Goal: Transaction & Acquisition: Subscribe to service/newsletter

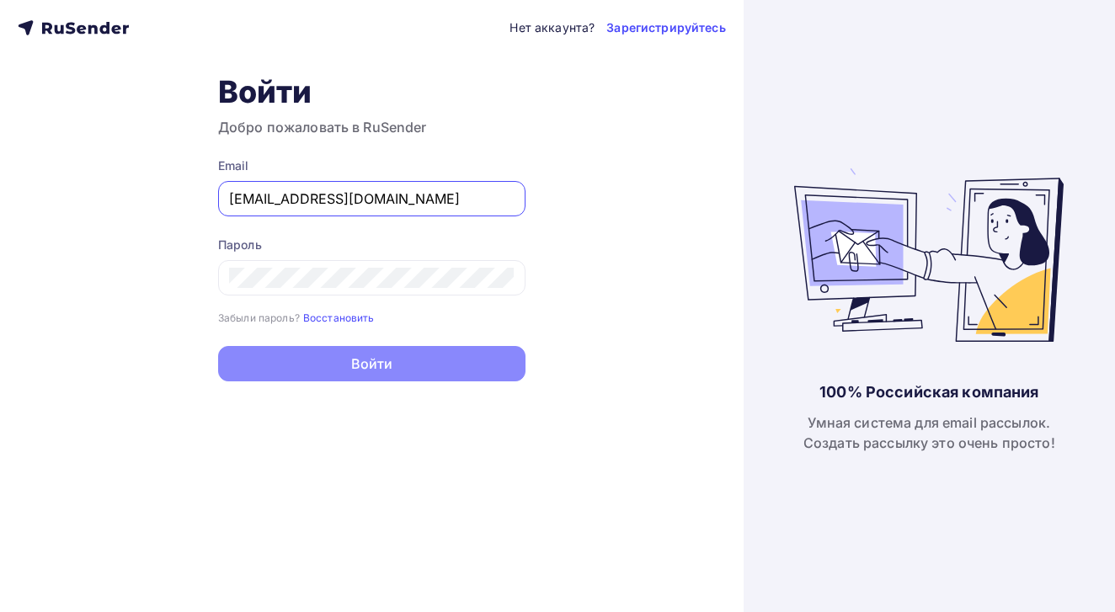
type input "[EMAIL_ADDRESS][DOMAIN_NAME]"
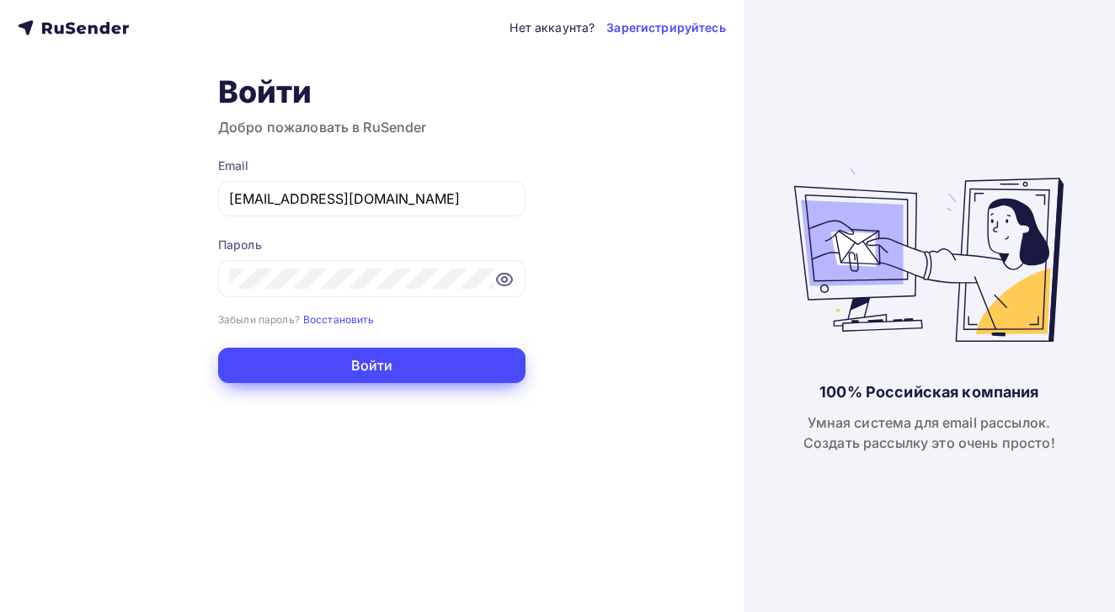
click at [439, 376] on button "Войти" at bounding box center [371, 365] width 307 height 35
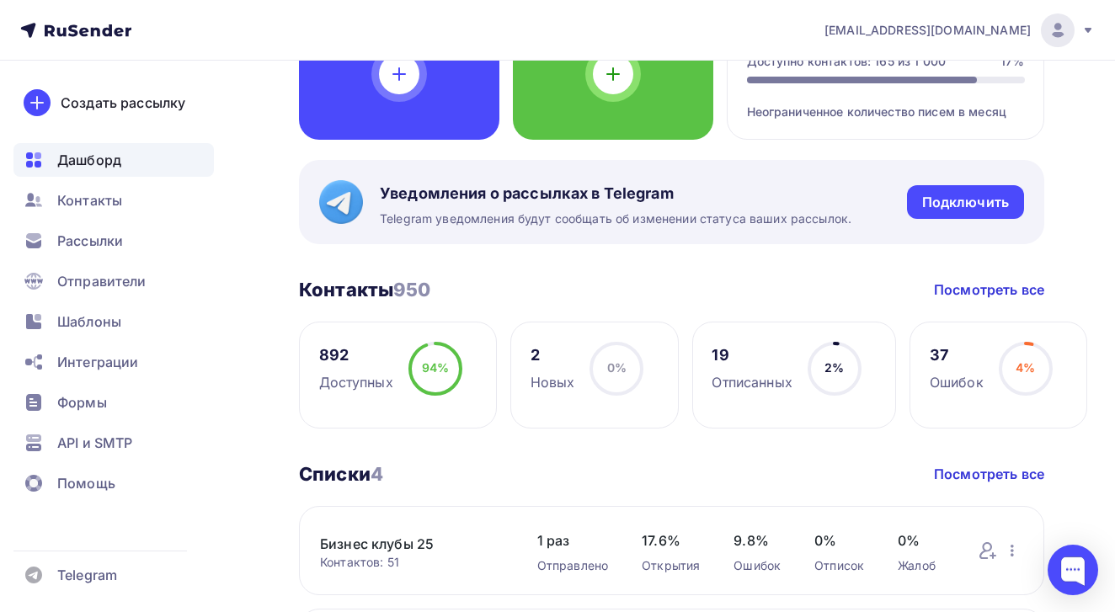
scroll to position [216, 0]
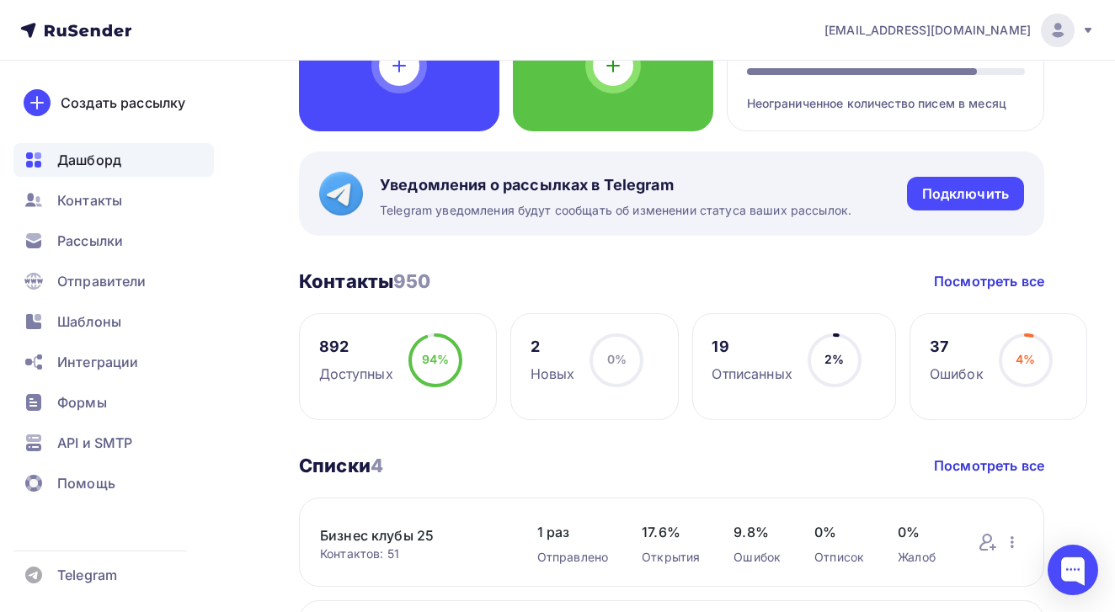
click at [393, 530] on link "Бизнес клубы 25" at bounding box center [412, 535] width 184 height 20
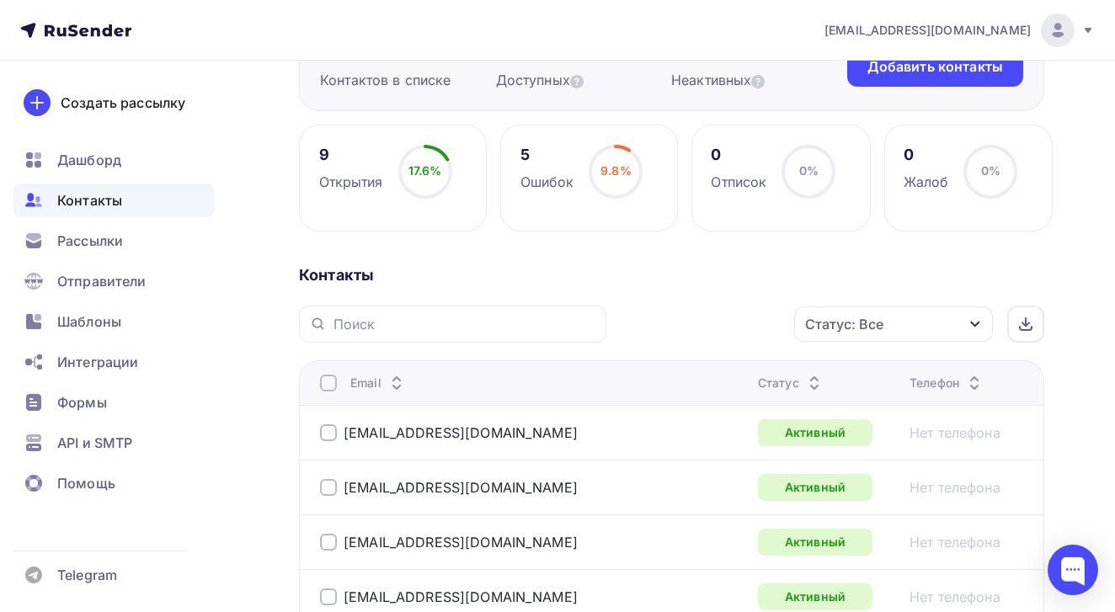
scroll to position [194, 0]
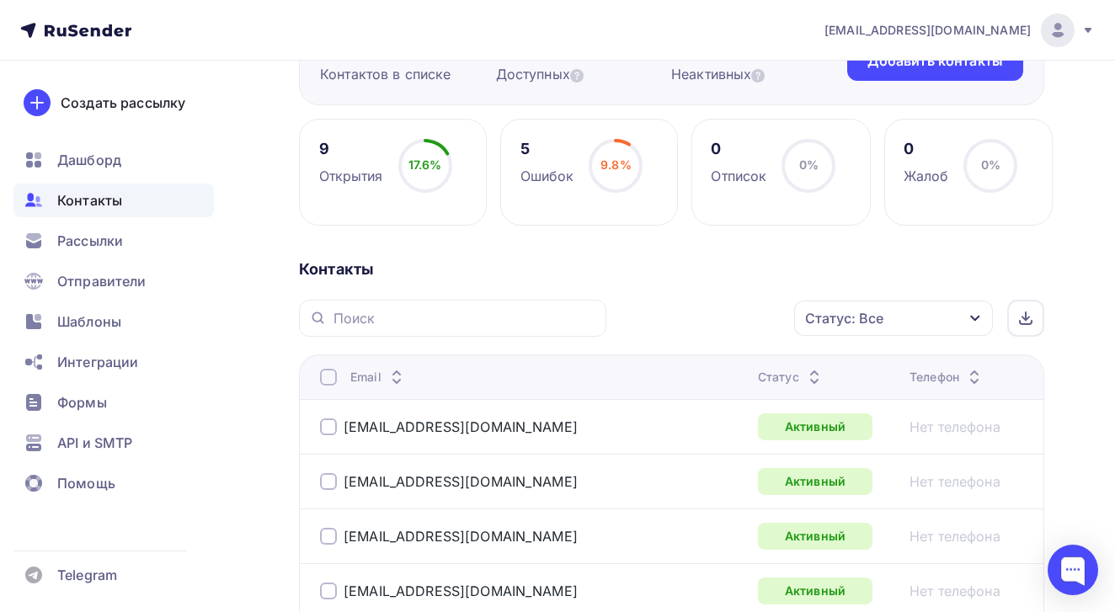
click at [751, 388] on th "Статус" at bounding box center [827, 377] width 152 height 45
click at [758, 378] on div "Статус" at bounding box center [791, 377] width 67 height 17
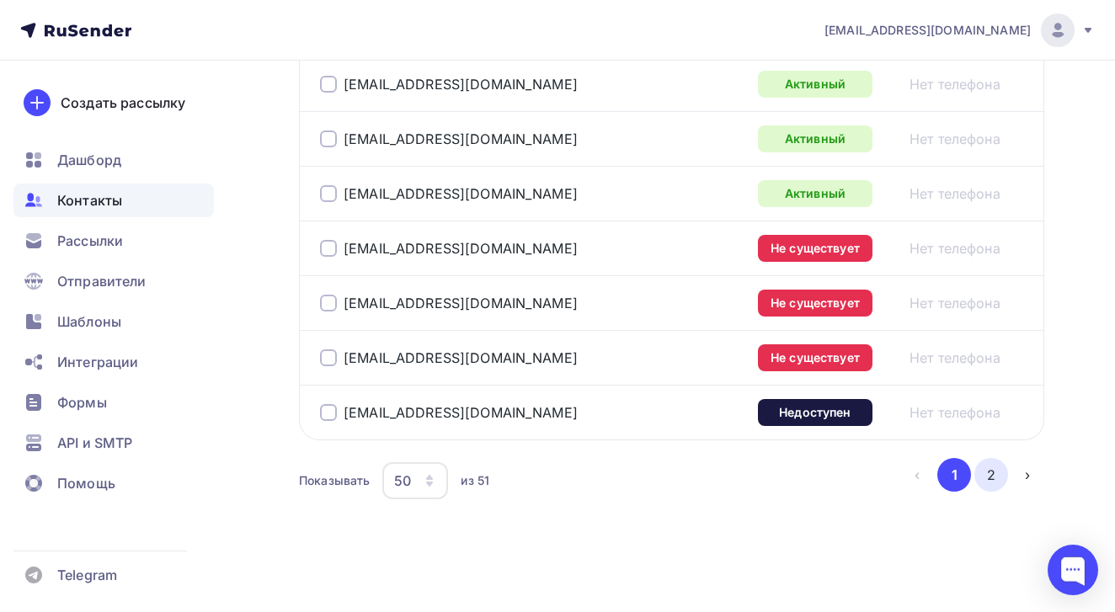
click at [996, 483] on button "2" at bounding box center [991, 475] width 34 height 34
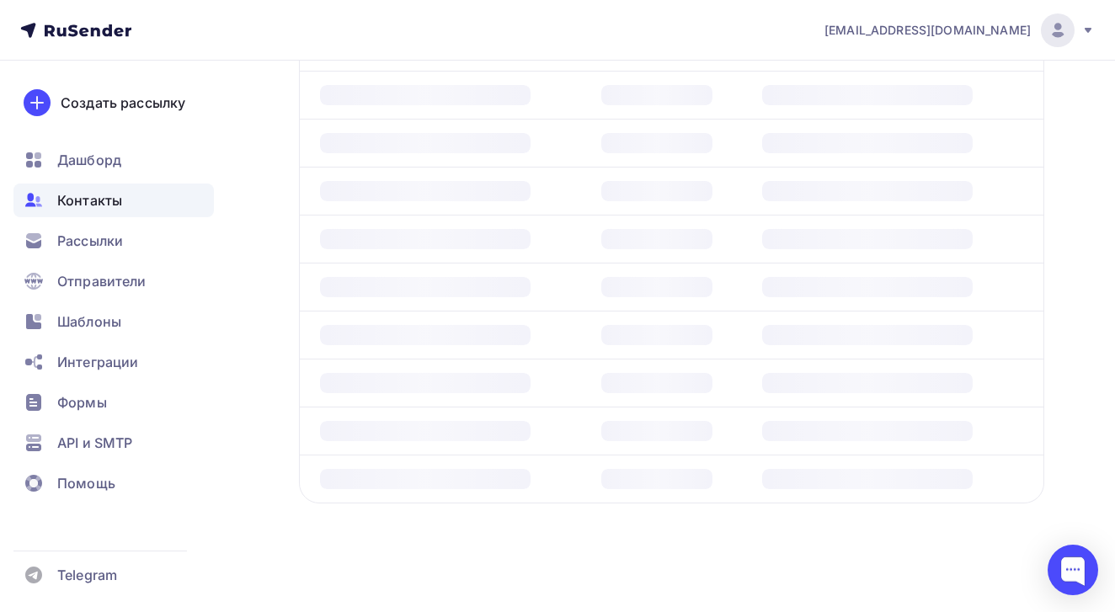
scroll to position [210, 0]
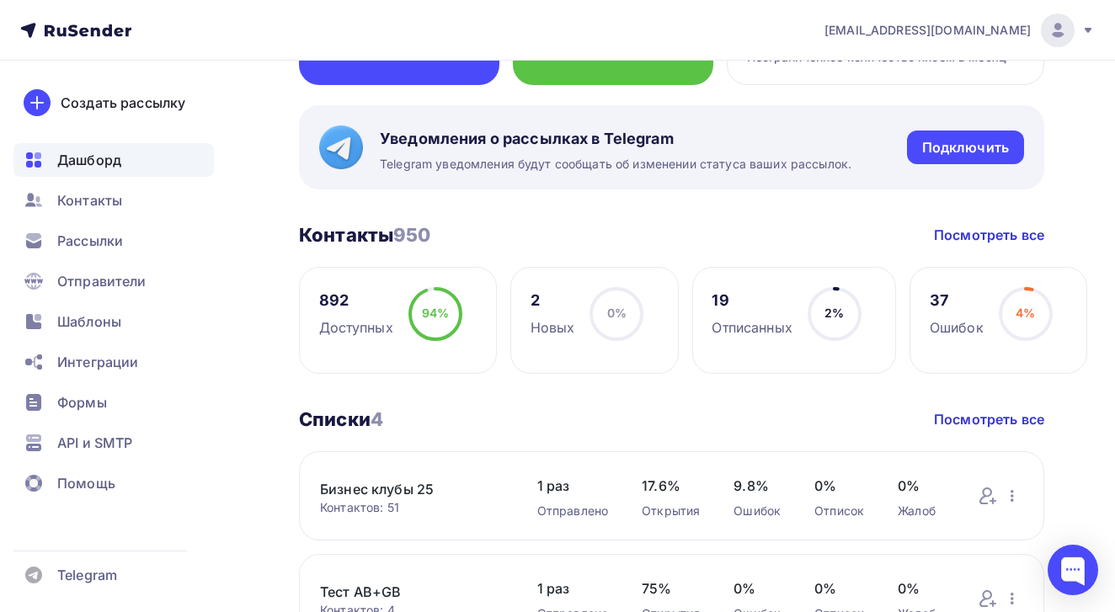
scroll to position [267, 0]
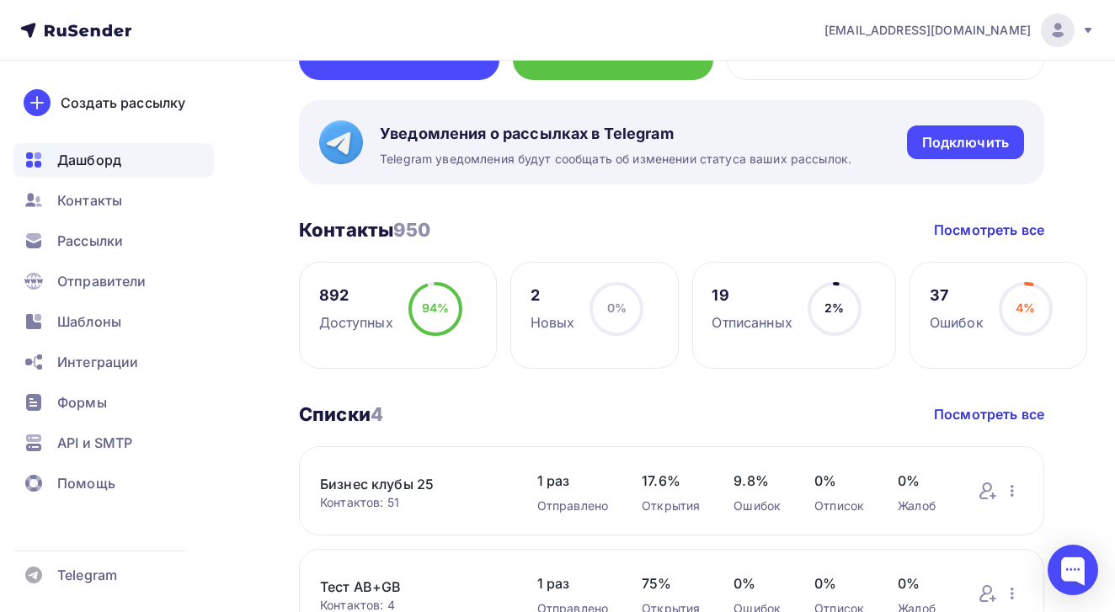
click at [413, 484] on link "Бизнес клубы 25" at bounding box center [412, 484] width 184 height 20
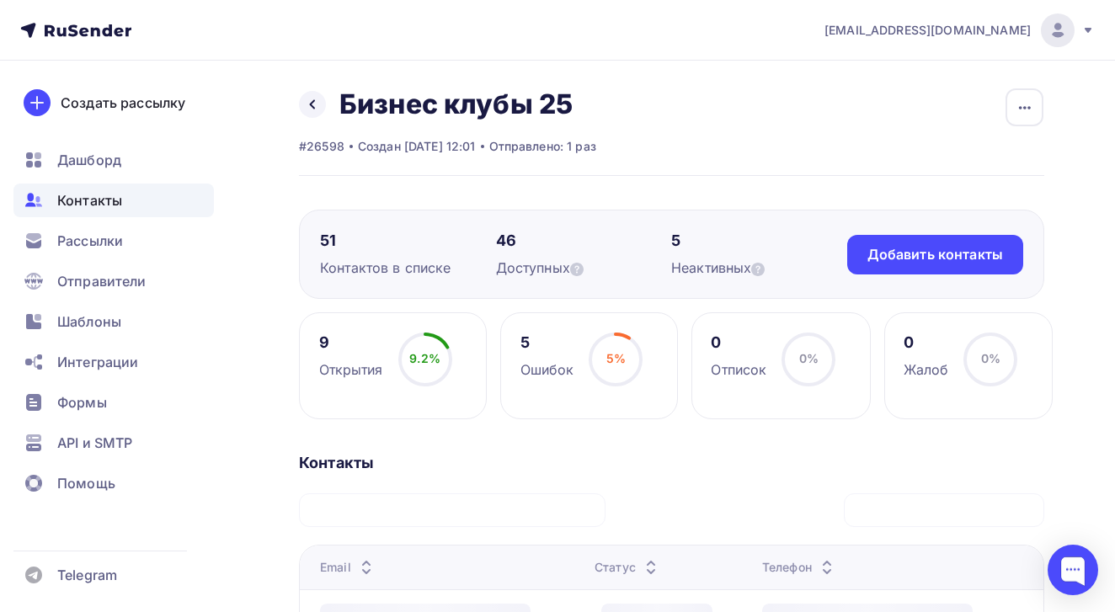
scroll to position [243, 0]
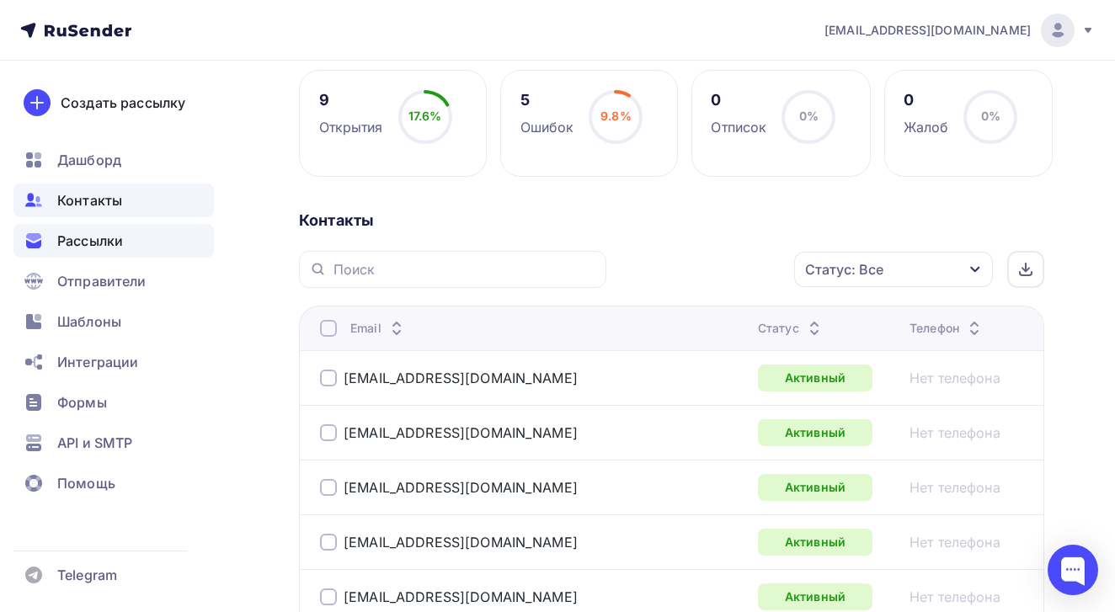
click at [63, 243] on span "Рассылки" at bounding box center [90, 241] width 66 height 20
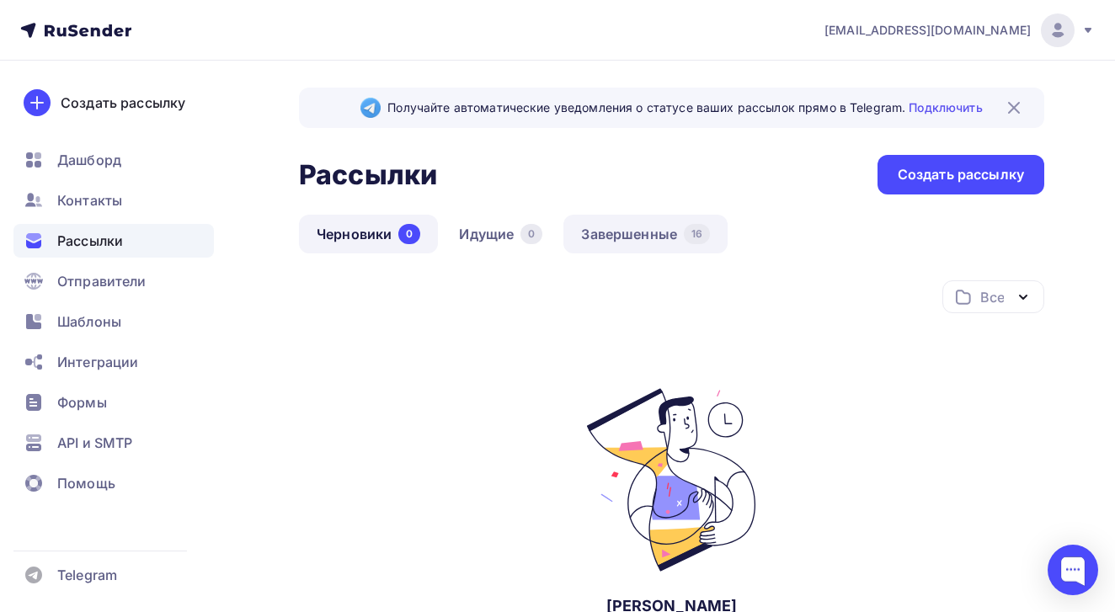
click at [608, 221] on link "Завершенные 16" at bounding box center [645, 234] width 164 height 39
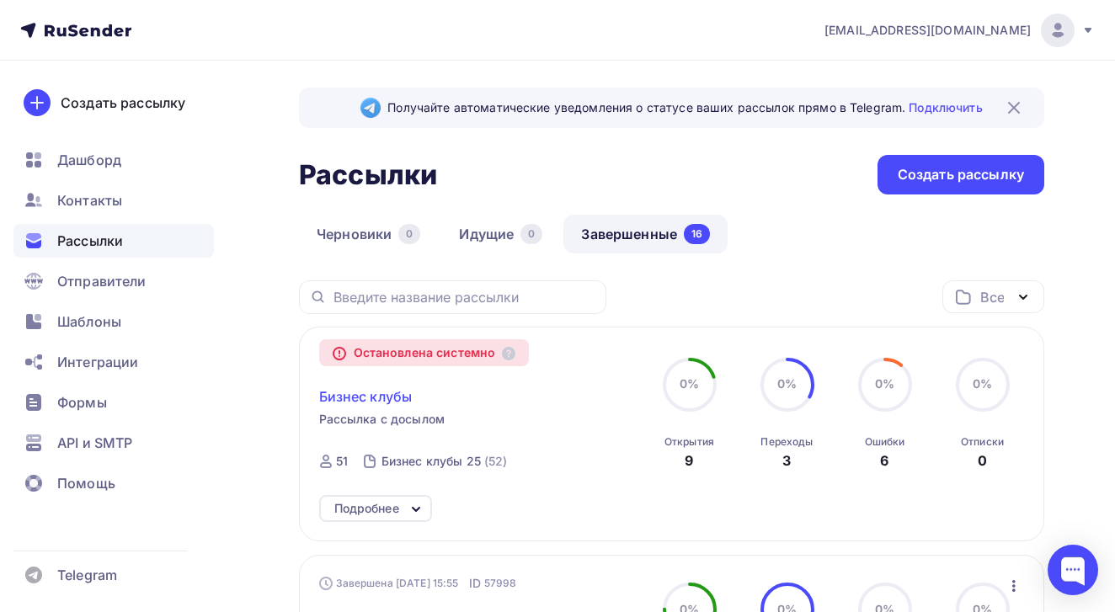
click at [376, 400] on span "Бизнес клубы" at bounding box center [365, 397] width 93 height 20
click at [376, 401] on span "Бизнес клубы" at bounding box center [365, 397] width 93 height 20
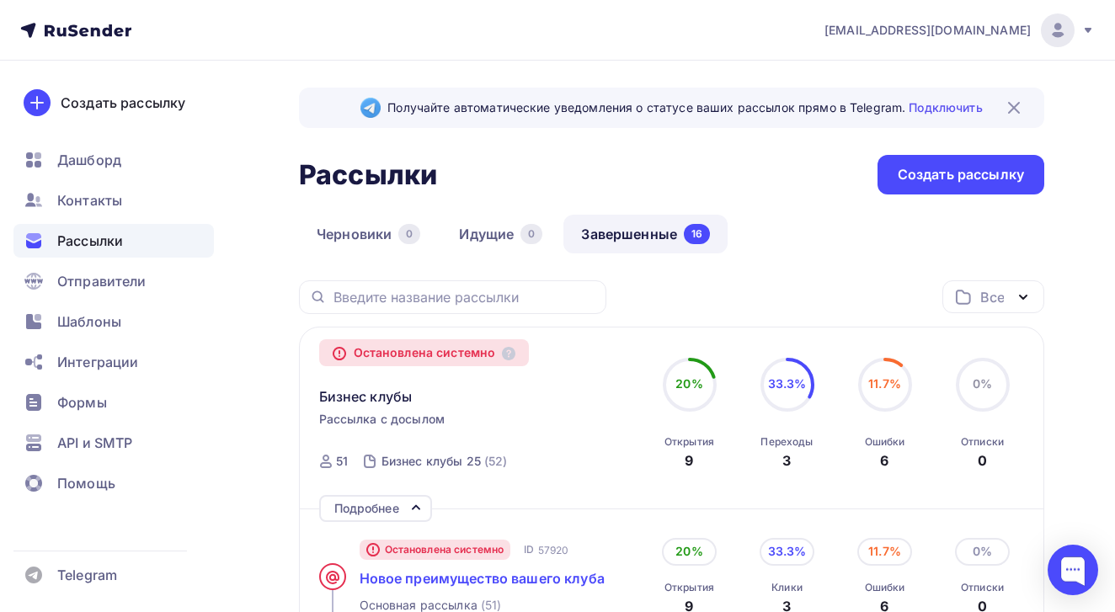
click at [446, 586] on span "Новое преимущество вашего клуба" at bounding box center [482, 578] width 245 height 17
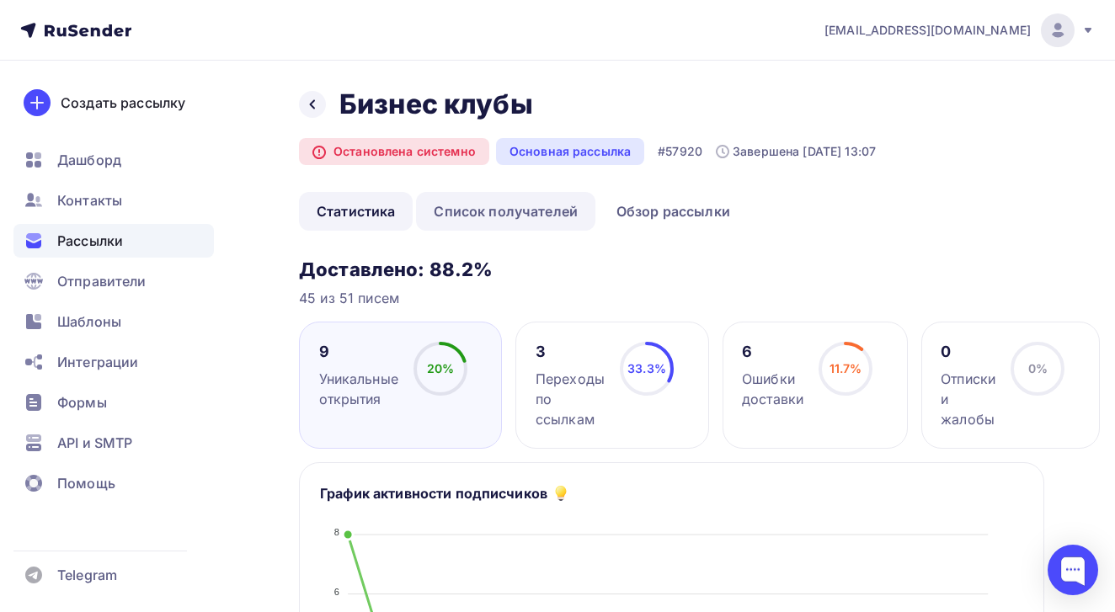
click at [503, 222] on link "Список получателей" at bounding box center [505, 211] width 179 height 39
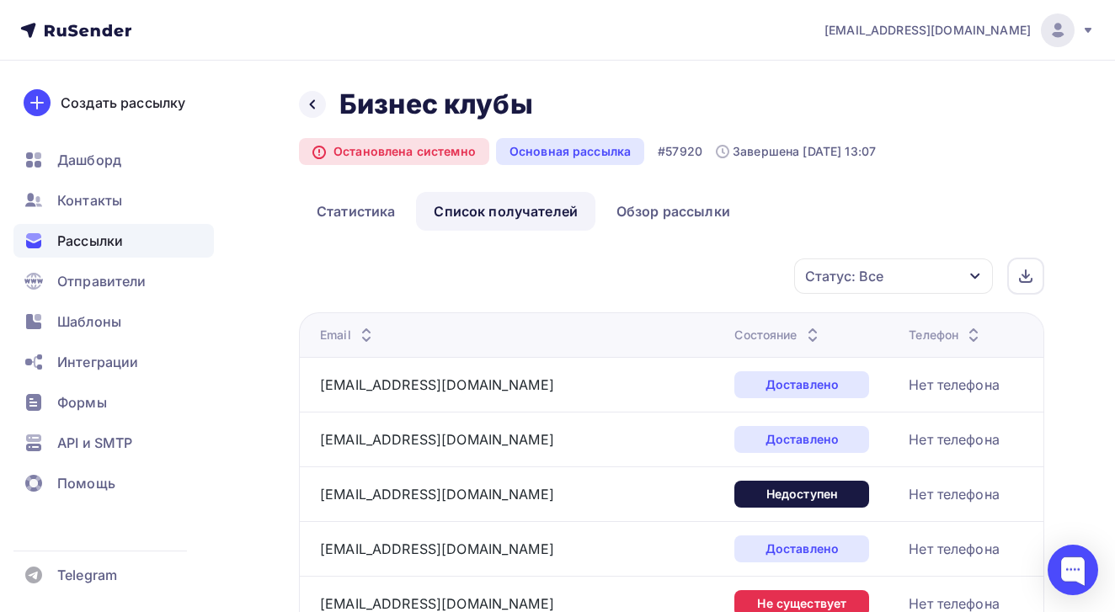
click at [734, 328] on div "Состояние" at bounding box center [778, 335] width 88 height 17
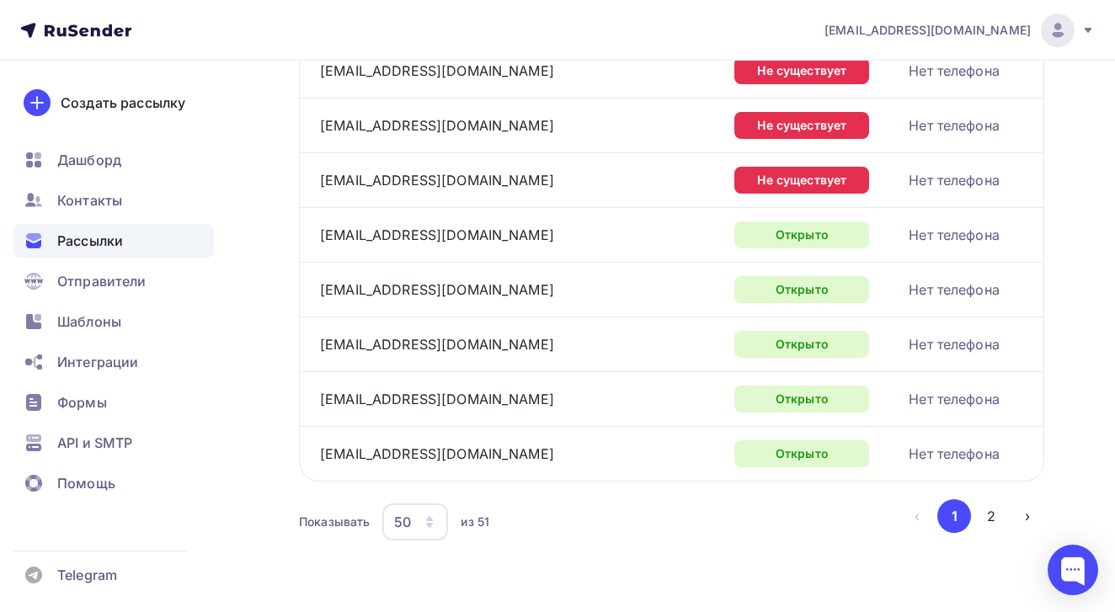
scroll to position [2614, 0]
click at [409, 521] on div "50" at bounding box center [402, 522] width 17 height 20
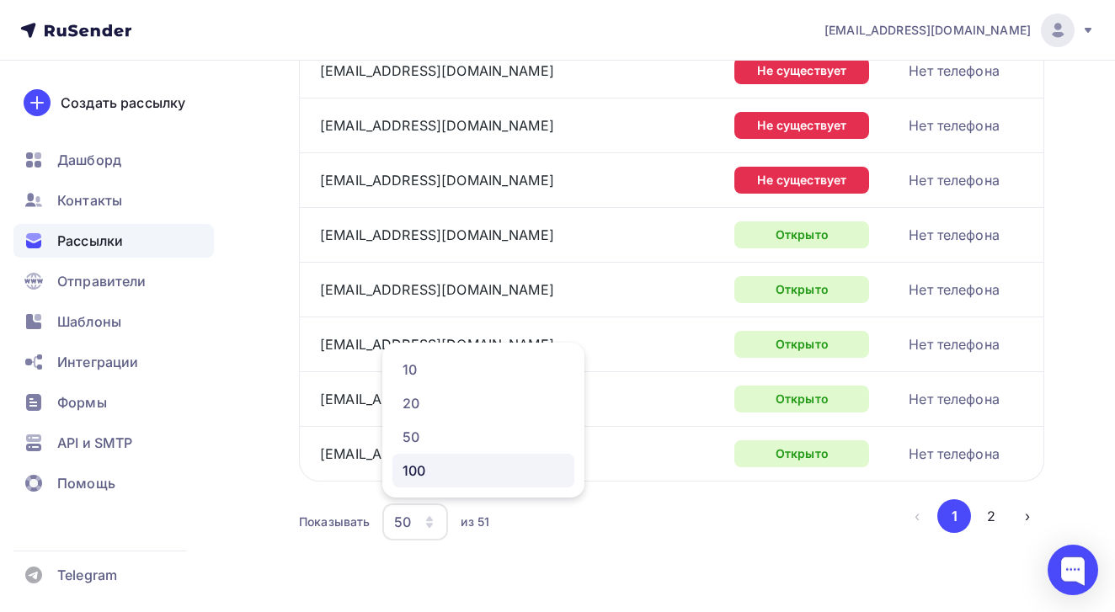
click at [445, 474] on div "100" at bounding box center [484, 471] width 162 height 20
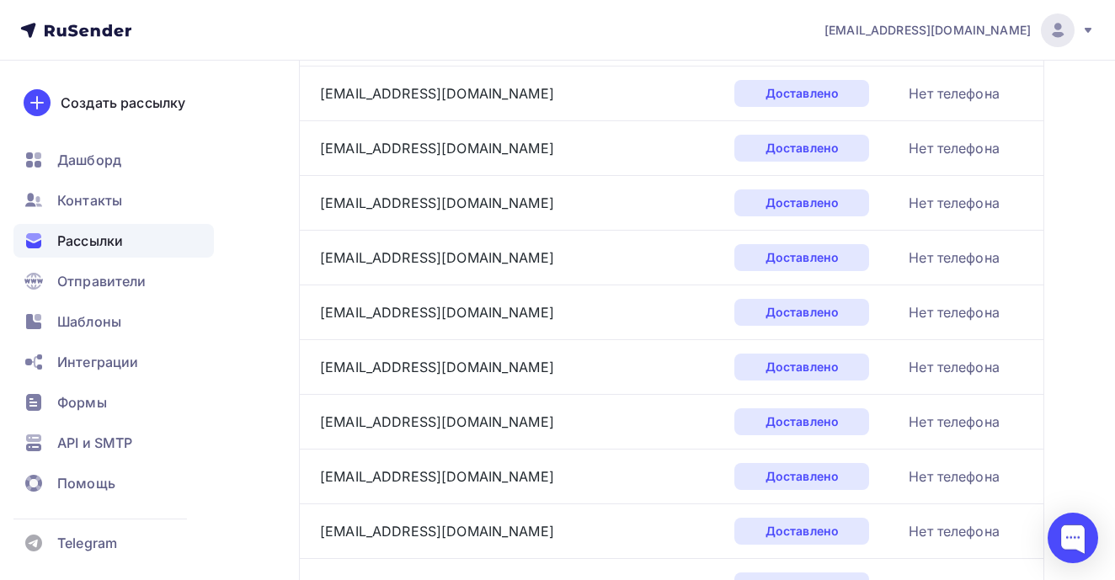
scroll to position [1154, 0]
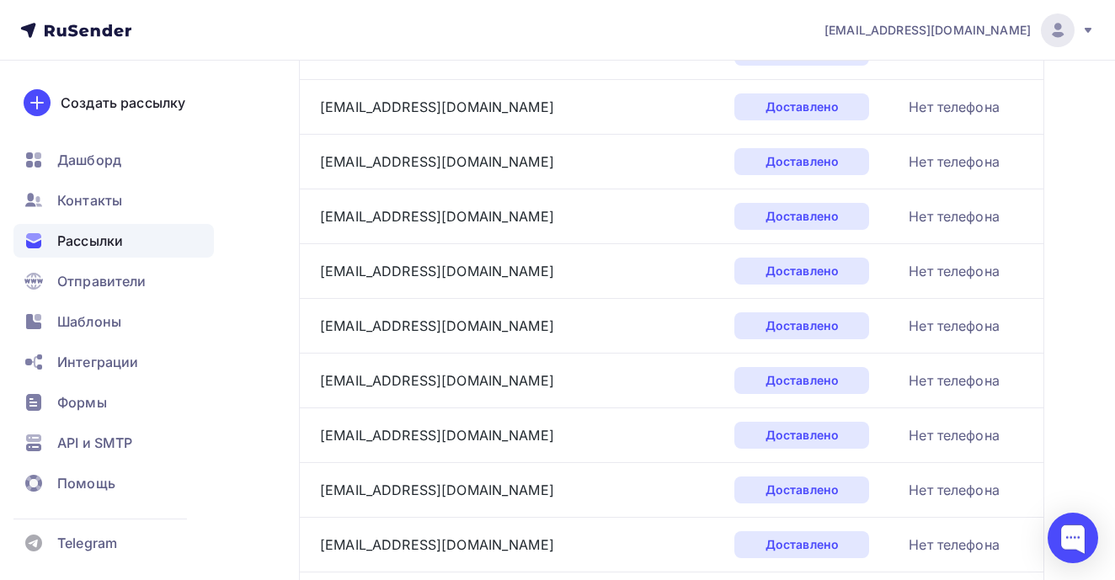
click at [140, 235] on div "Рассылки" at bounding box center [113, 241] width 200 height 34
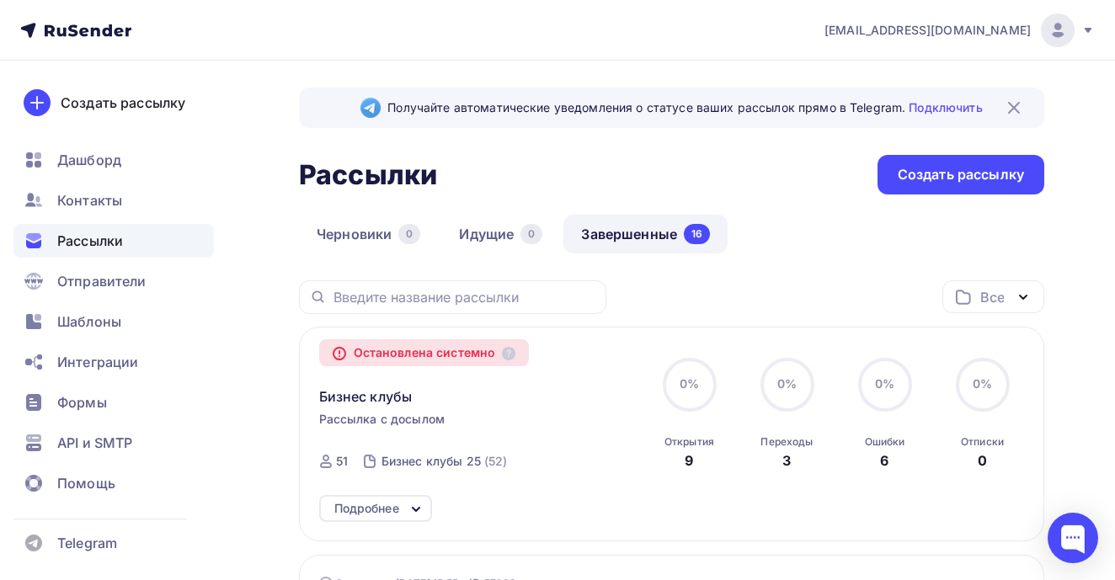
click at [1021, 111] on img at bounding box center [1014, 108] width 20 height 20
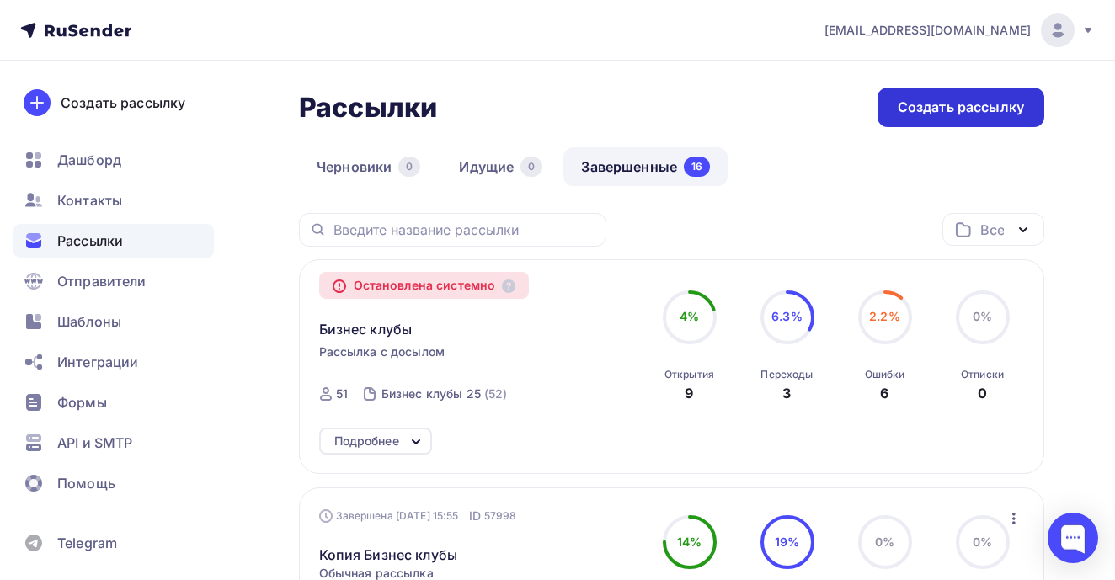
click at [984, 106] on div "Создать рассылку" at bounding box center [961, 107] width 126 height 19
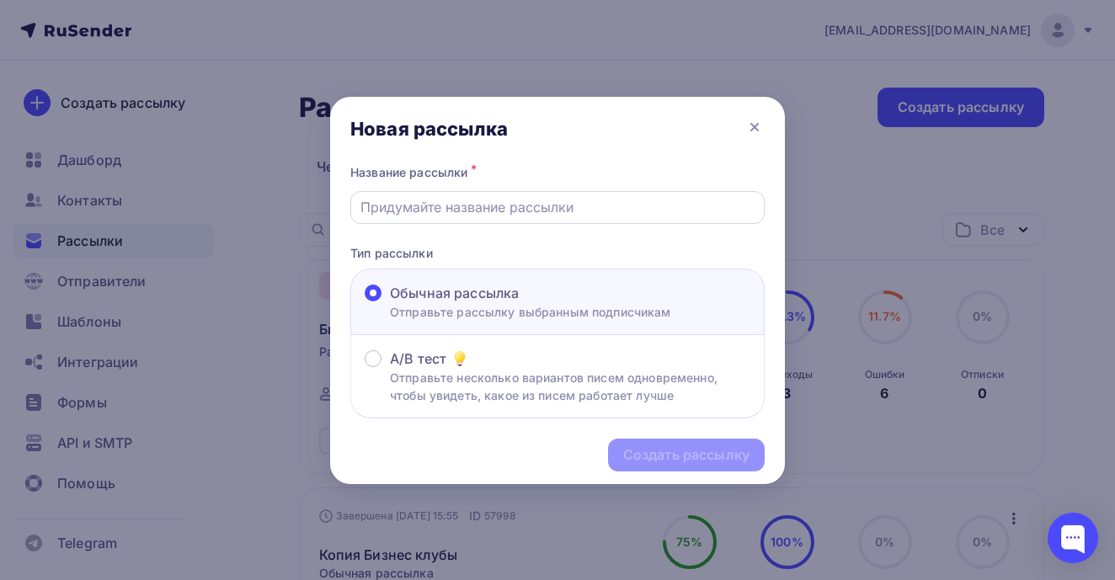
click at [585, 206] on input "text" at bounding box center [557, 207] width 395 height 20
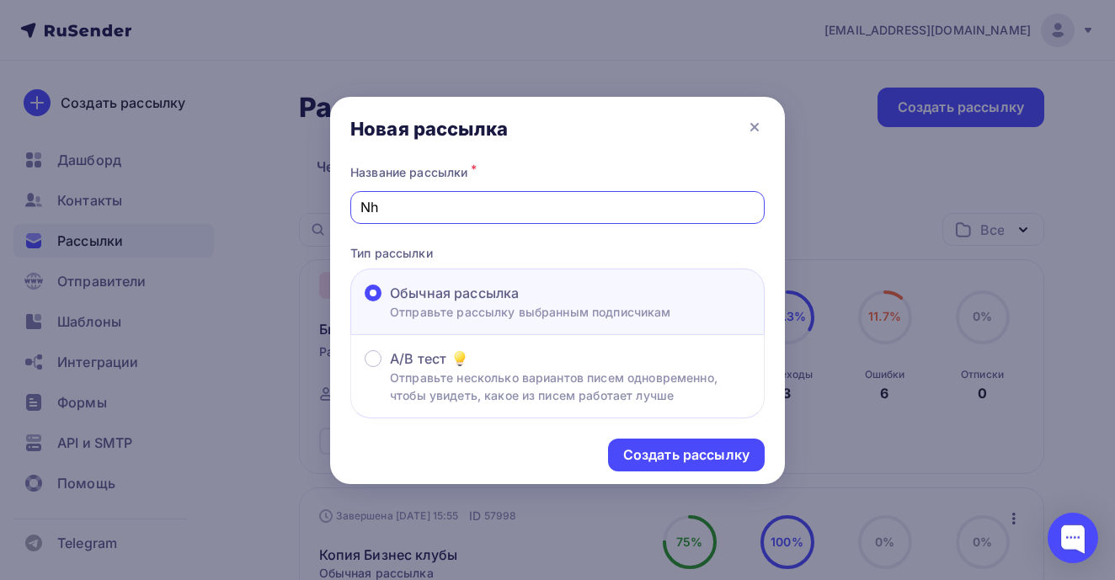
type input "N"
type input "F"
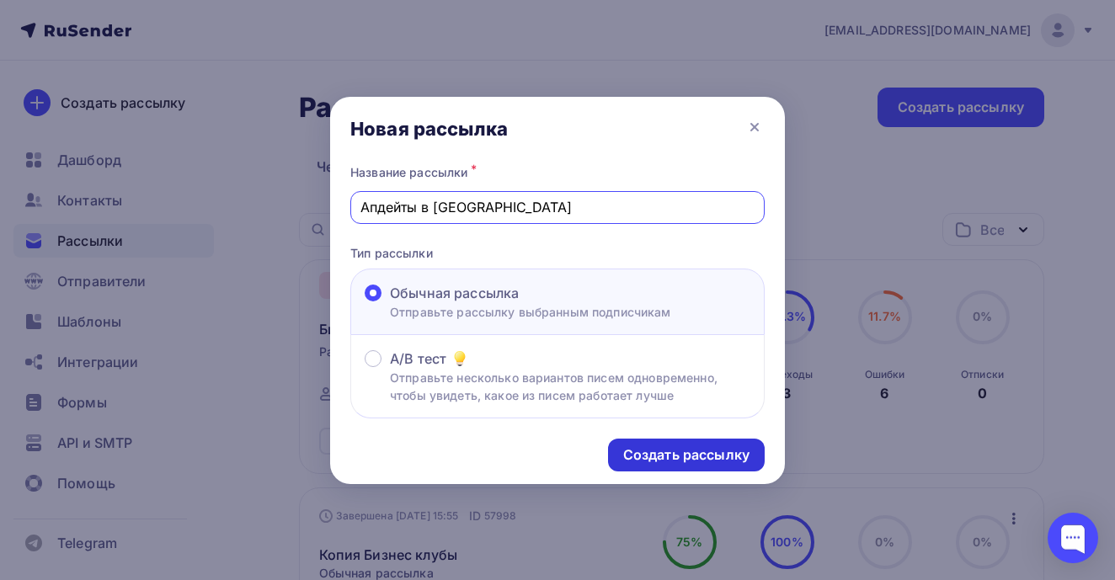
type input "Апдейты в [GEOGRAPHIC_DATA]"
click at [686, 459] on div "Создать рассылку" at bounding box center [686, 454] width 126 height 19
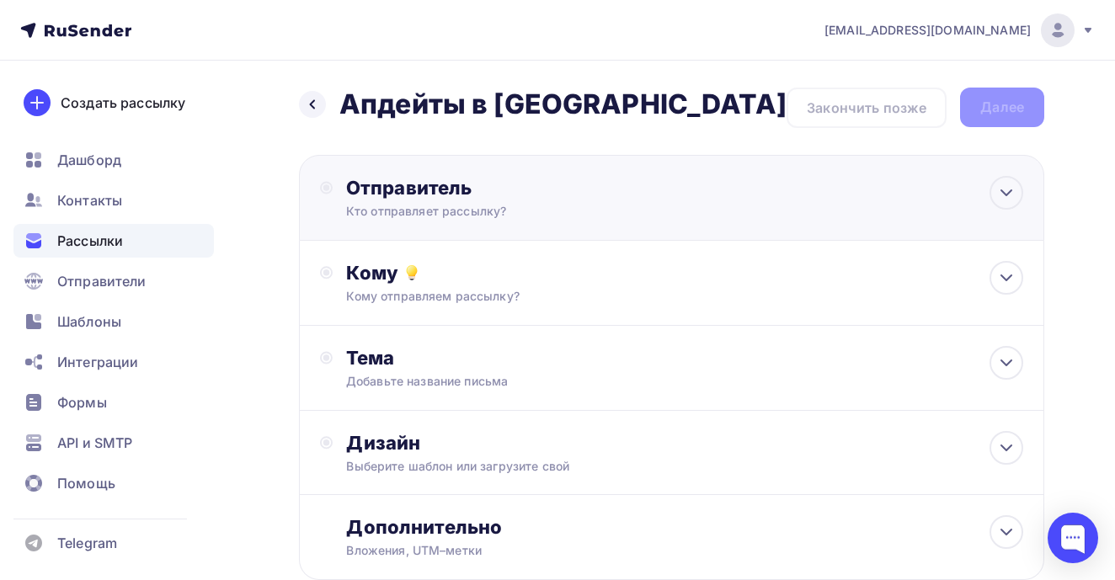
click at [620, 196] on div "Отправитель" at bounding box center [528, 188] width 365 height 24
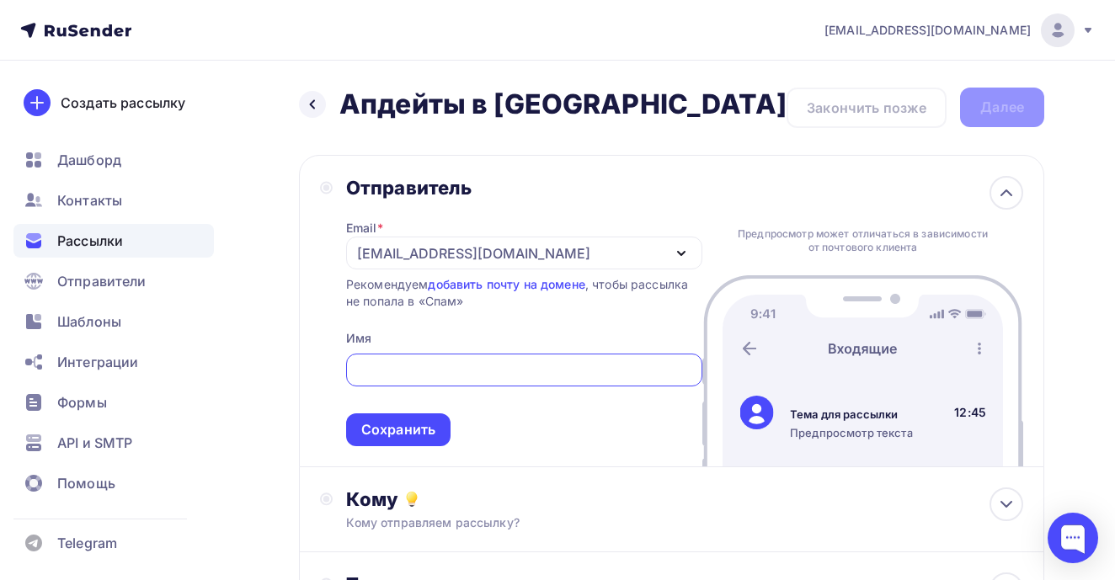
click at [557, 264] on div "[EMAIL_ADDRESS][DOMAIN_NAME]" at bounding box center [524, 253] width 356 height 33
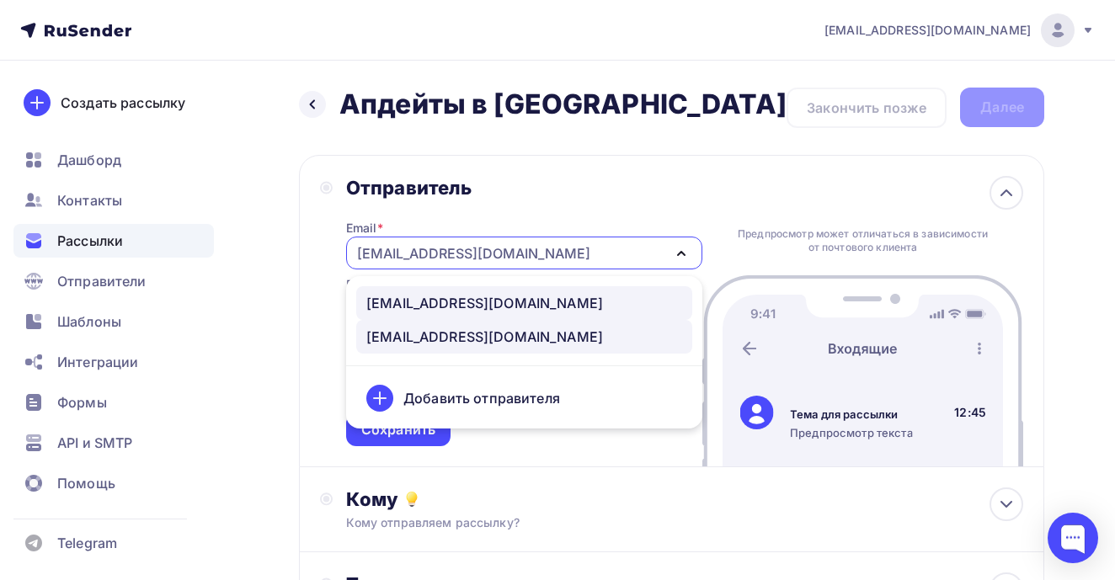
click at [533, 311] on div "[EMAIL_ADDRESS][DOMAIN_NAME]" at bounding box center [524, 303] width 316 height 20
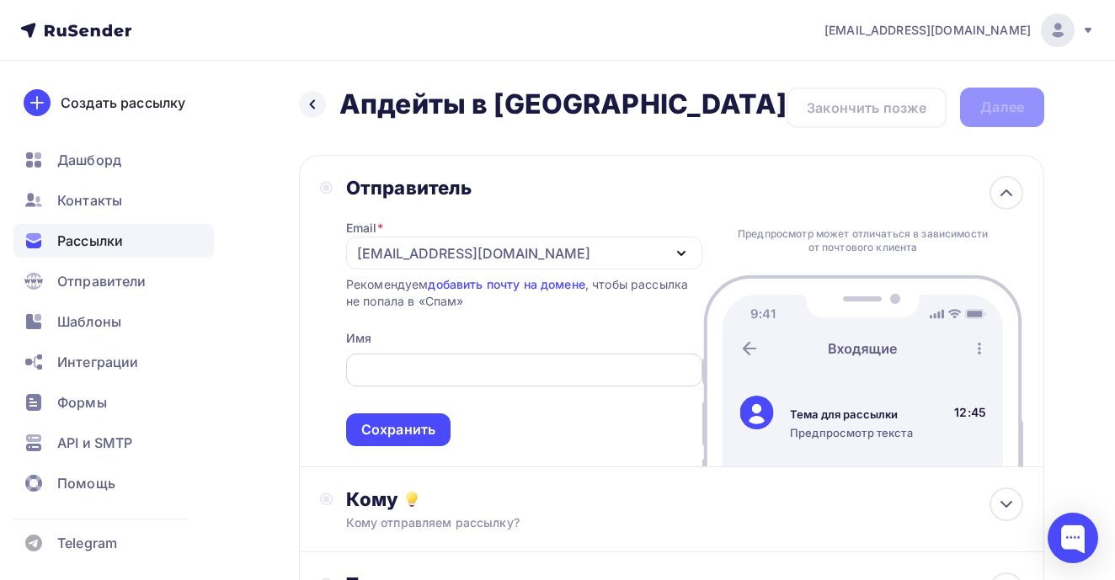
click at [509, 358] on div at bounding box center [524, 370] width 356 height 33
click at [510, 368] on input "text" at bounding box center [523, 370] width 337 height 20
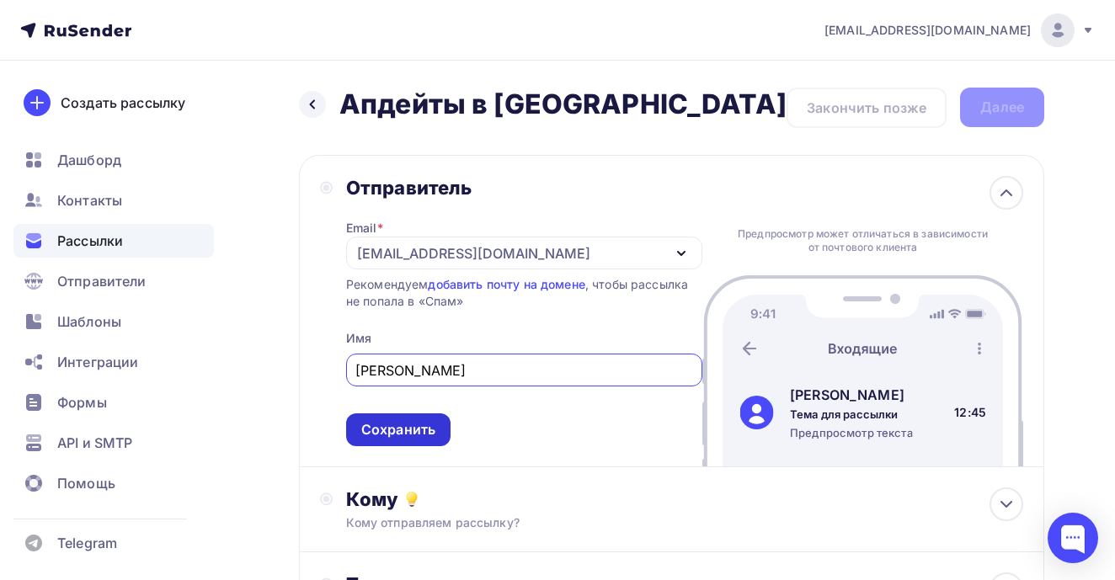
type input "[PERSON_NAME]"
click at [423, 424] on div "Сохранить" at bounding box center [398, 429] width 74 height 19
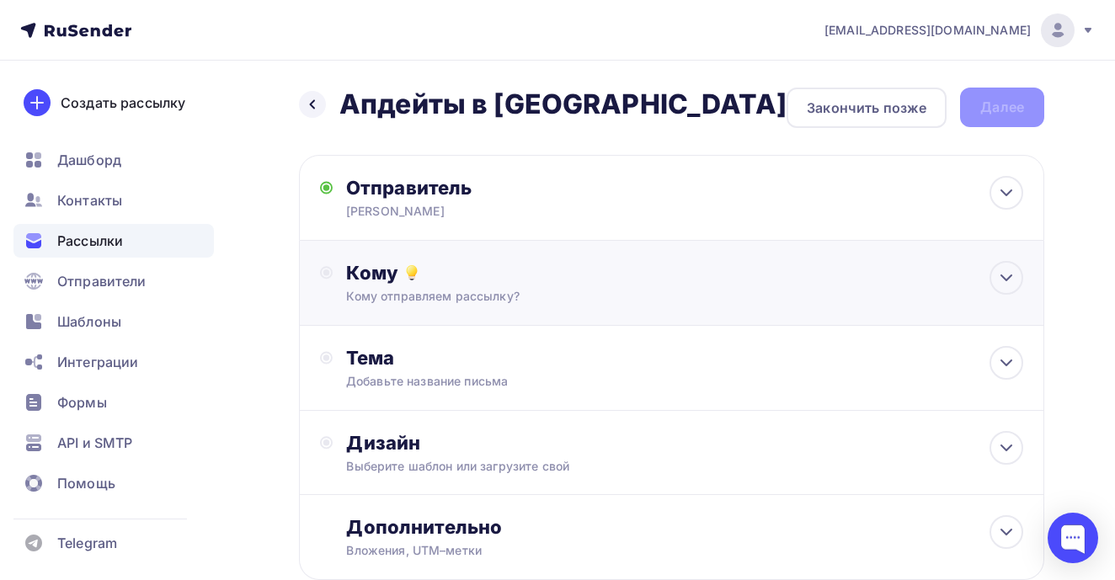
click at [458, 310] on div "Кому Кому отправляем рассылку? Списки получателей Выберите список Все списки id…" at bounding box center [671, 283] width 745 height 85
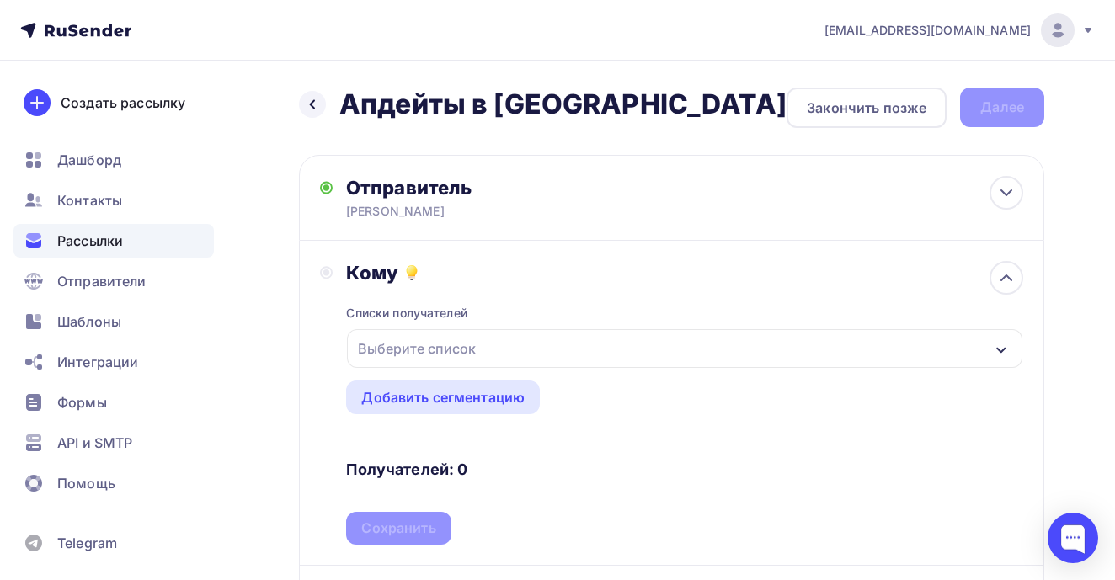
click at [458, 338] on div "Выберите список" at bounding box center [416, 348] width 131 height 30
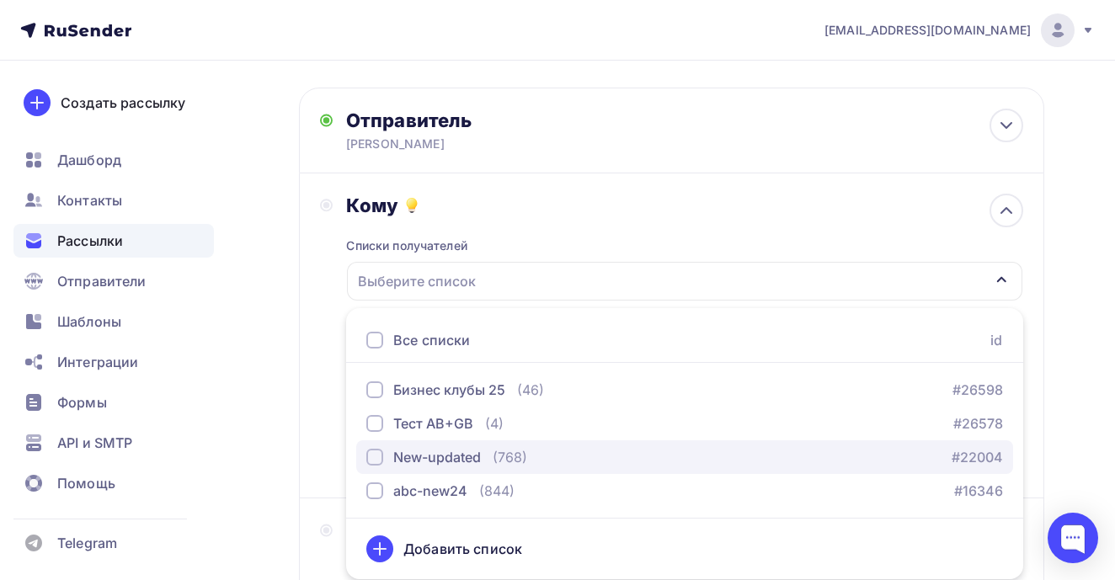
click at [461, 454] on div "New-updated" at bounding box center [437, 457] width 88 height 20
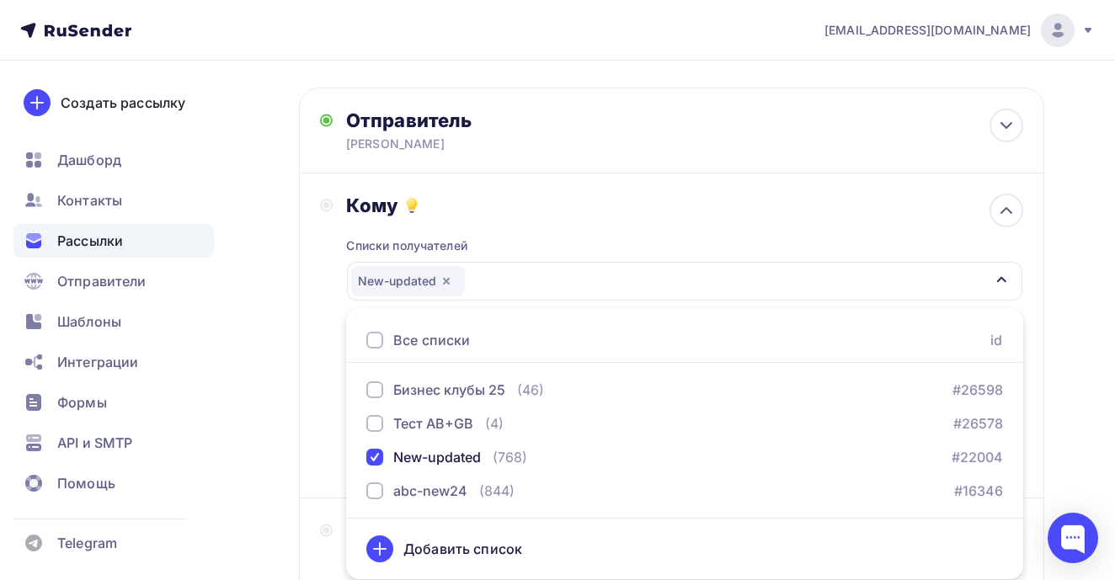
click at [307, 425] on div "Кому Списки получателей New-updated Все списки id Бизнес клубы 25 (46) #26598 Т…" at bounding box center [671, 335] width 745 height 325
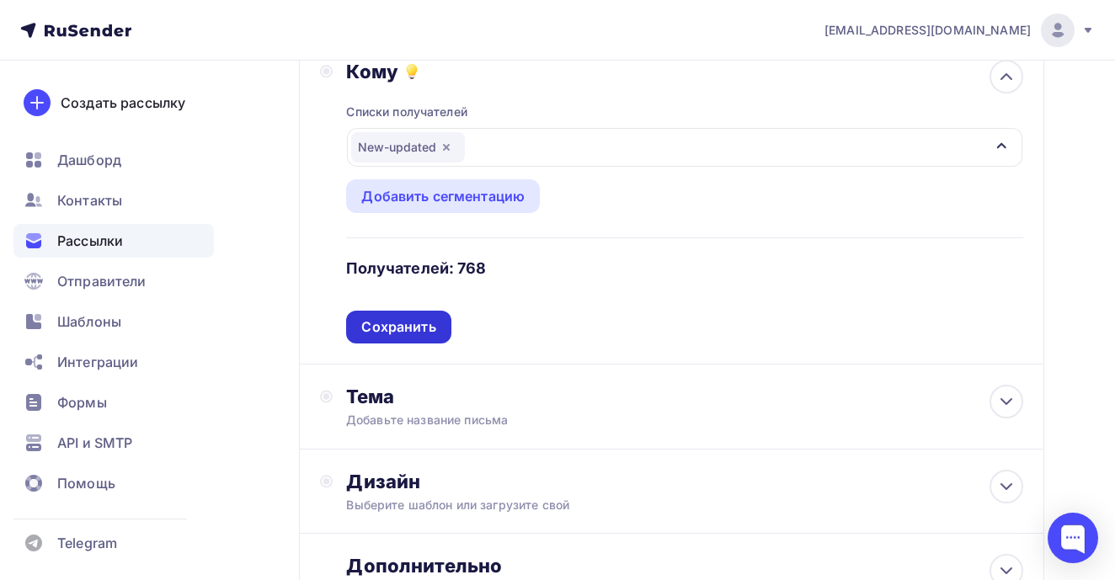
click at [400, 328] on div "Сохранить" at bounding box center [398, 326] width 74 height 19
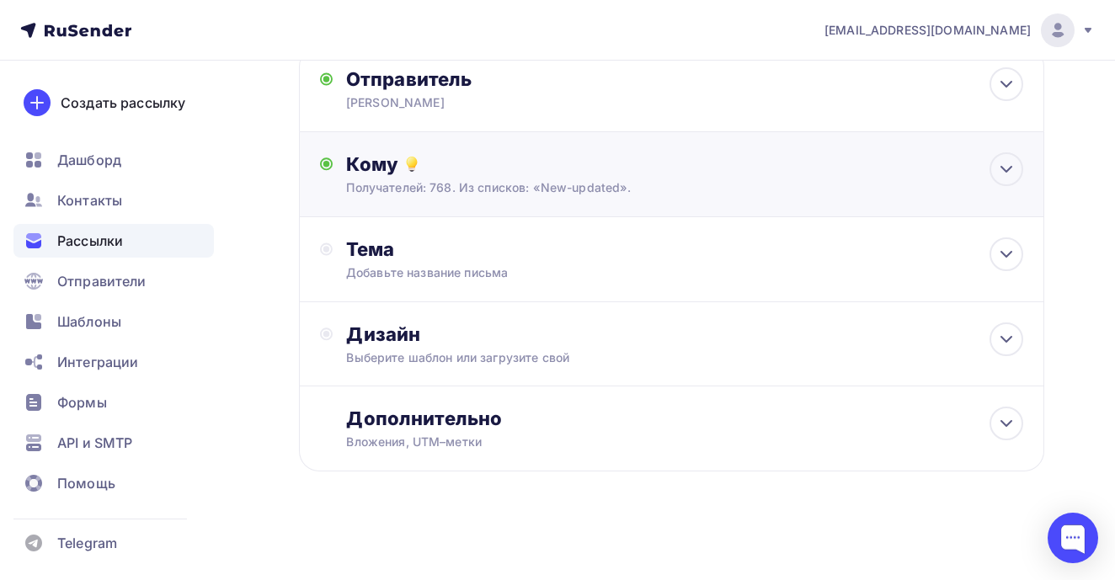
scroll to position [111, 0]
click at [436, 265] on div "Добавьте название письма" at bounding box center [496, 272] width 300 height 17
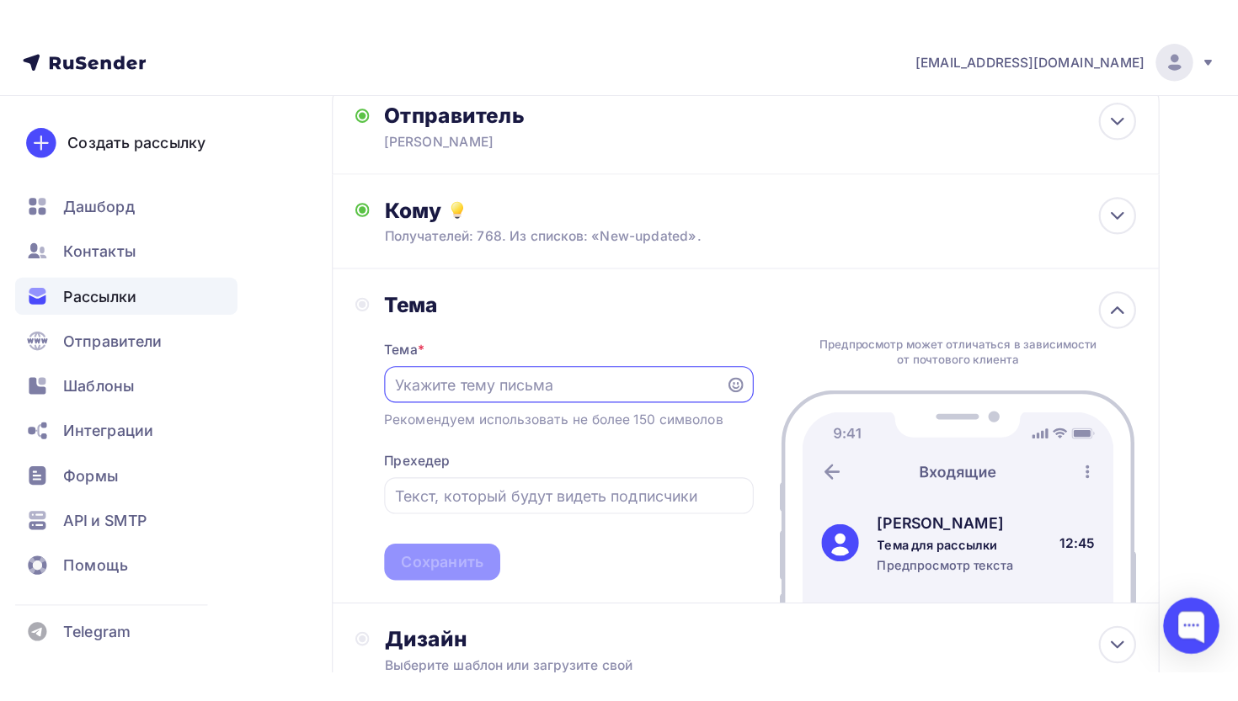
scroll to position [0, 0]
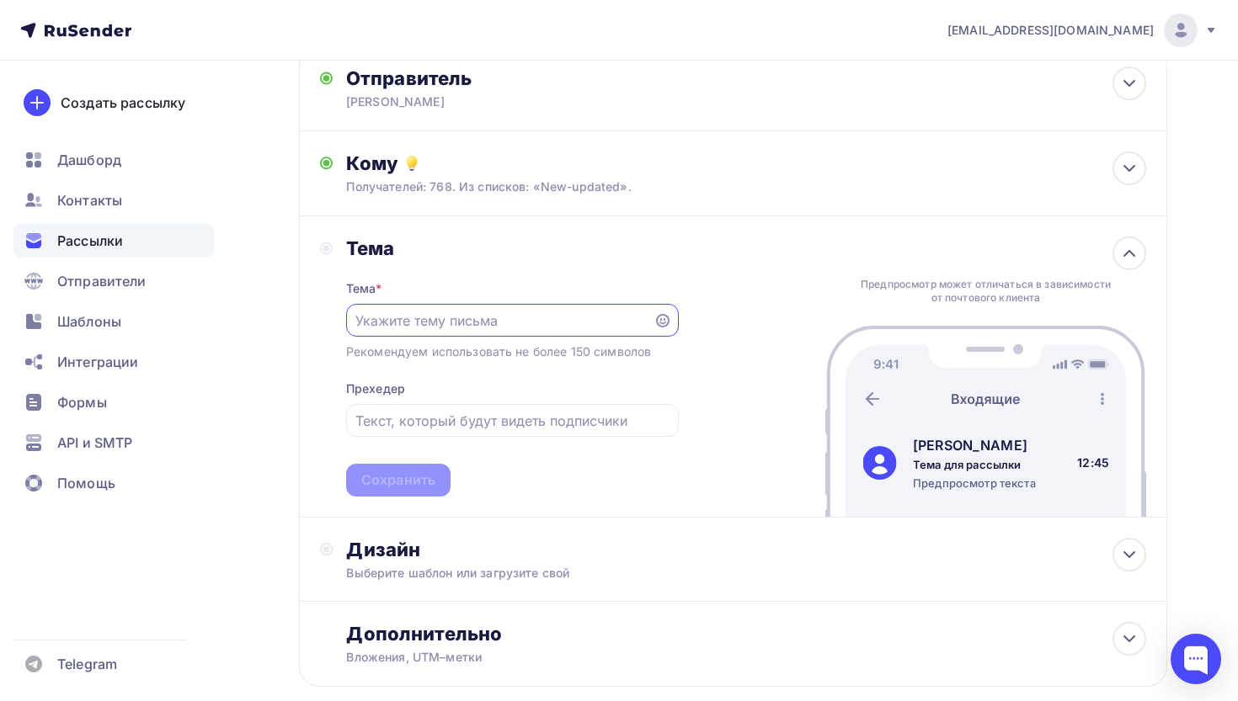
click at [577, 317] on input "text" at bounding box center [499, 321] width 288 height 20
paste input "3 апдейта. 3 места. 1 новый сайт."
type input "3 апдейта. 3 места. 1 новый сайт."
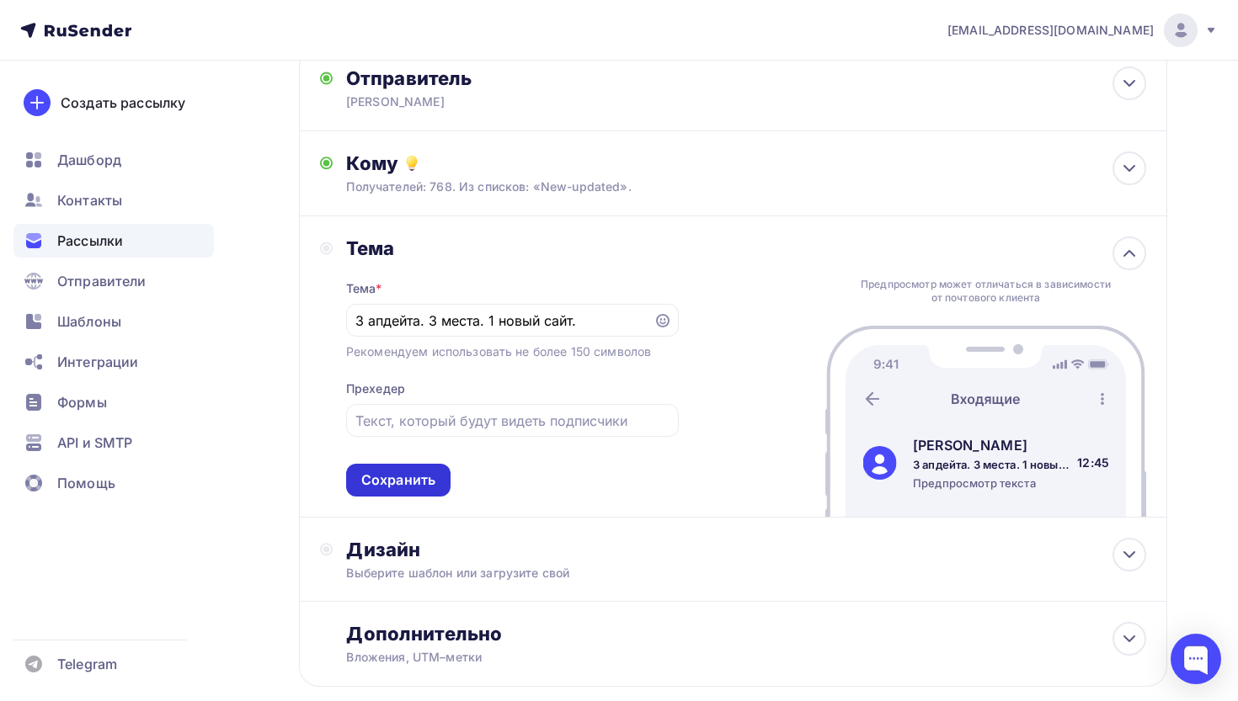
click at [423, 482] on div "Сохранить" at bounding box center [398, 480] width 74 height 19
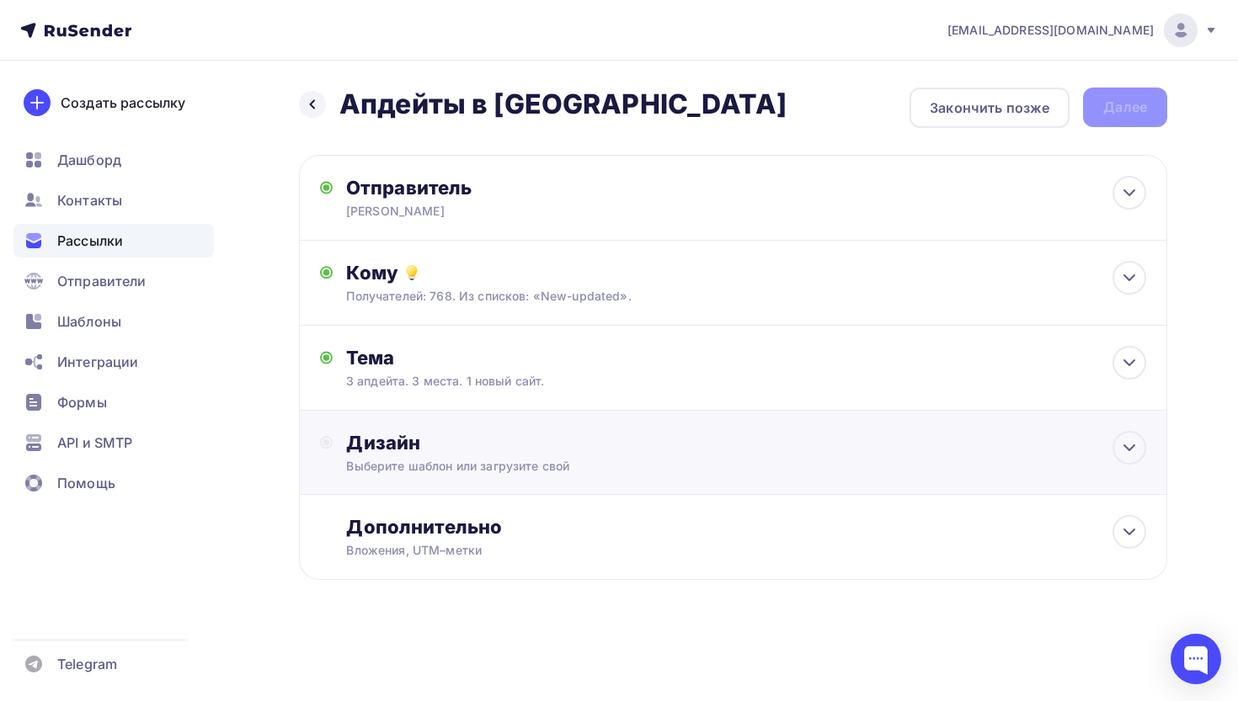
click at [423, 482] on div "Дизайн Выберите шаблон или загрузите свой" at bounding box center [733, 462] width 826 height 63
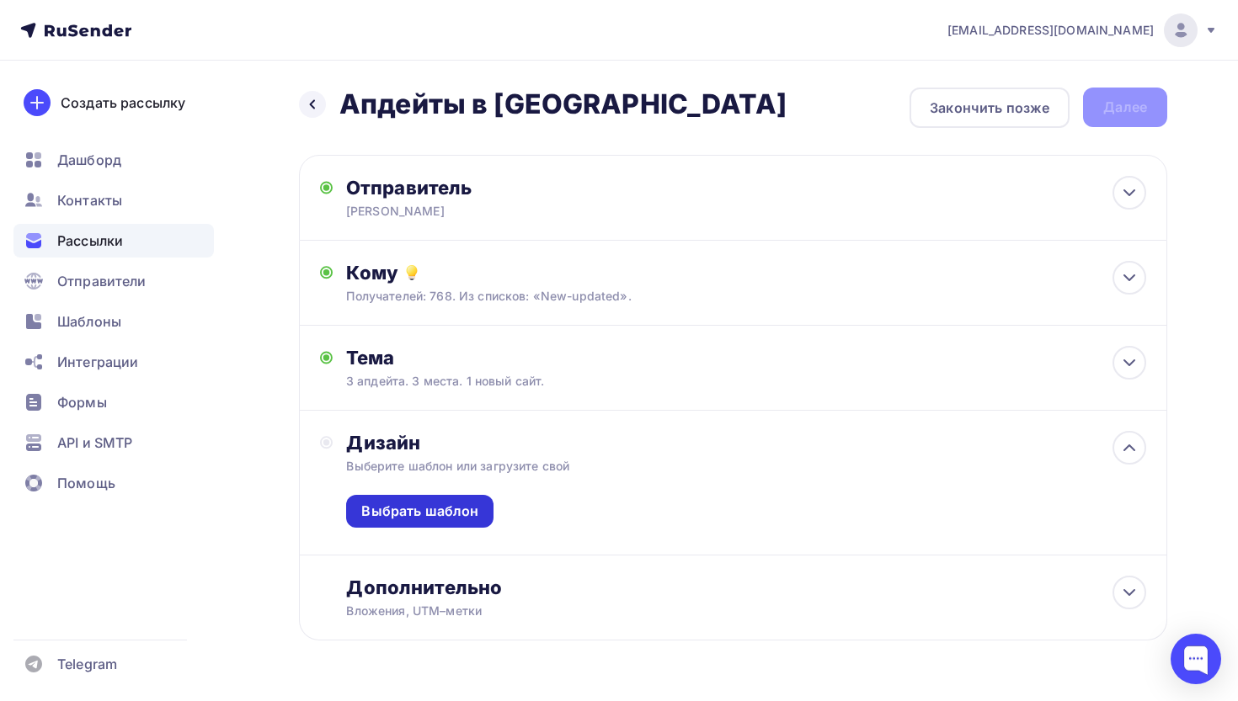
click at [430, 508] on div "Выбрать шаблон" at bounding box center [419, 511] width 117 height 19
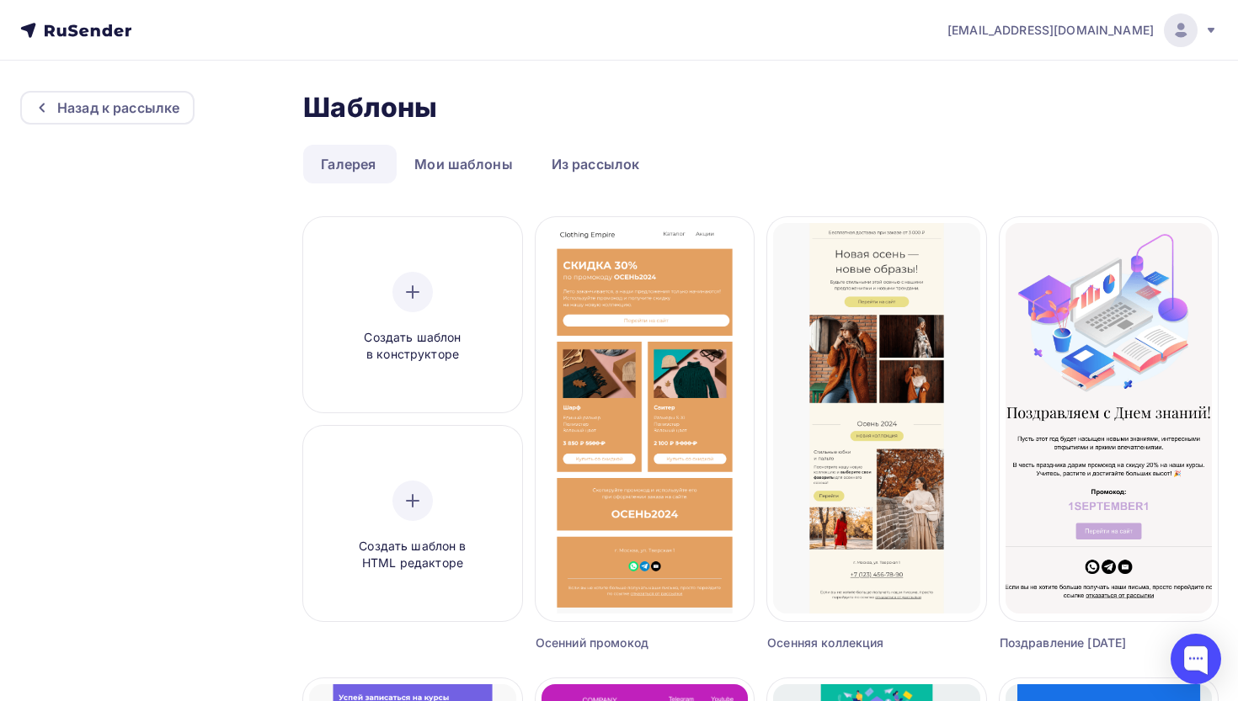
click at [595, 151] on link "Из рассылок" at bounding box center [596, 164] width 124 height 39
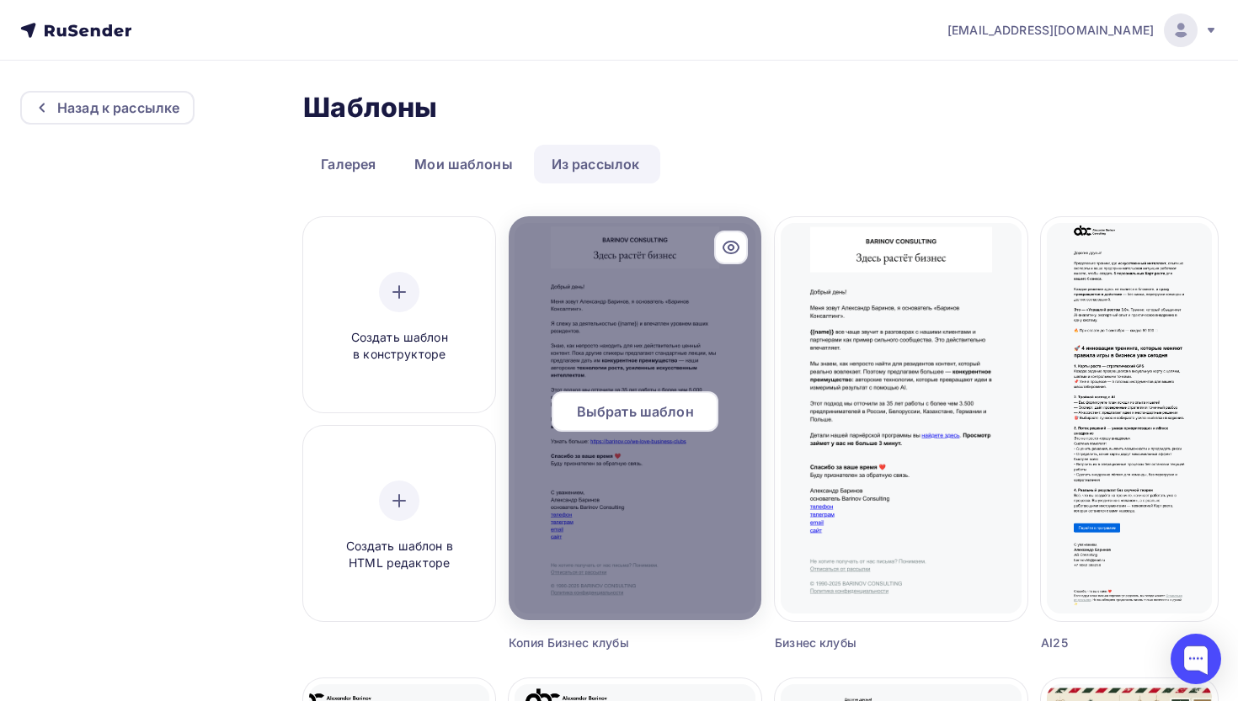
click at [623, 402] on span "Выбрать шаблон" at bounding box center [635, 412] width 117 height 20
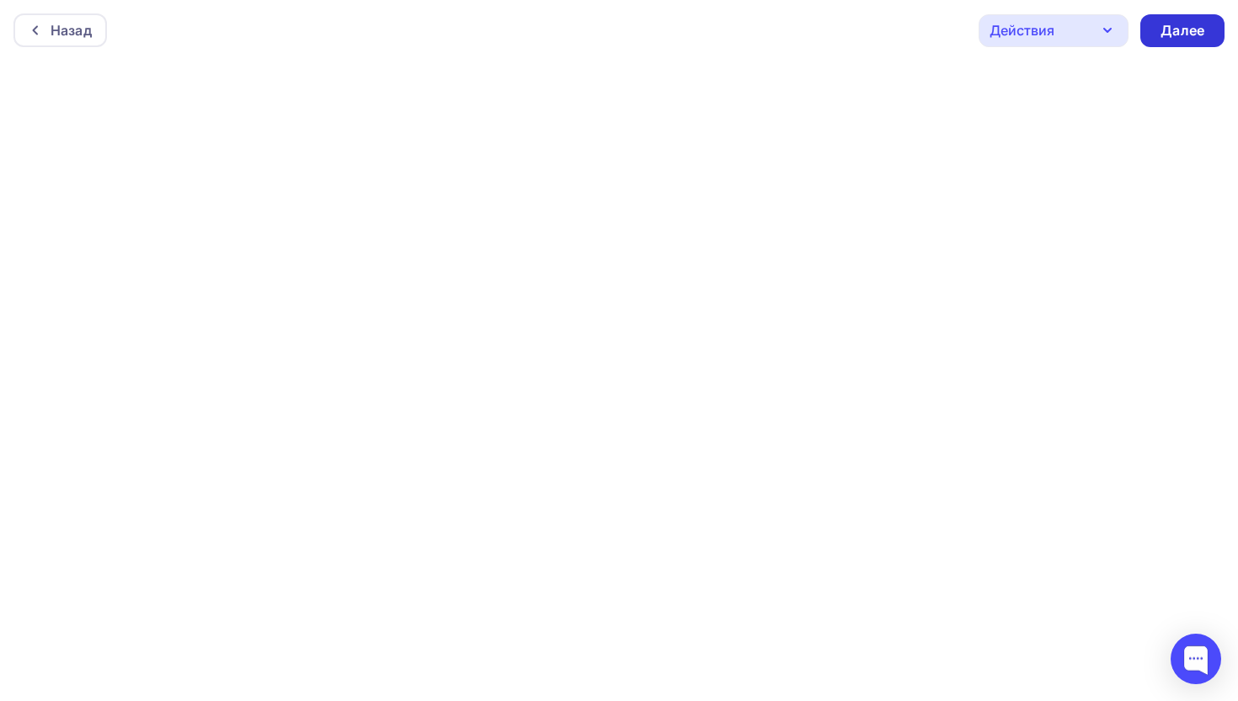
click at [1114, 24] on div "Далее" at bounding box center [1182, 30] width 44 height 19
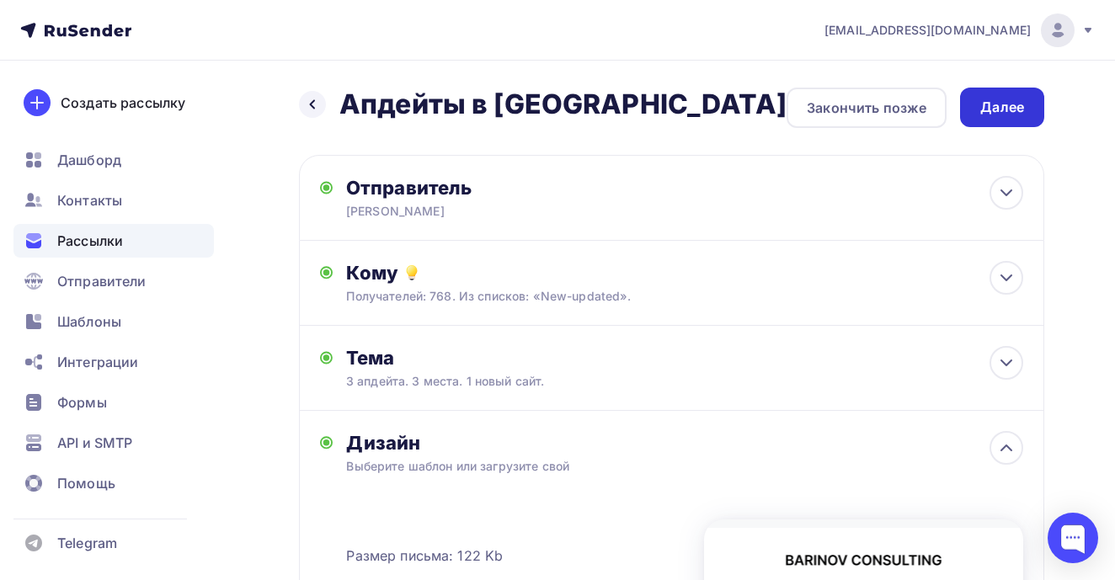
click at [984, 115] on div "Далее" at bounding box center [1002, 107] width 44 height 19
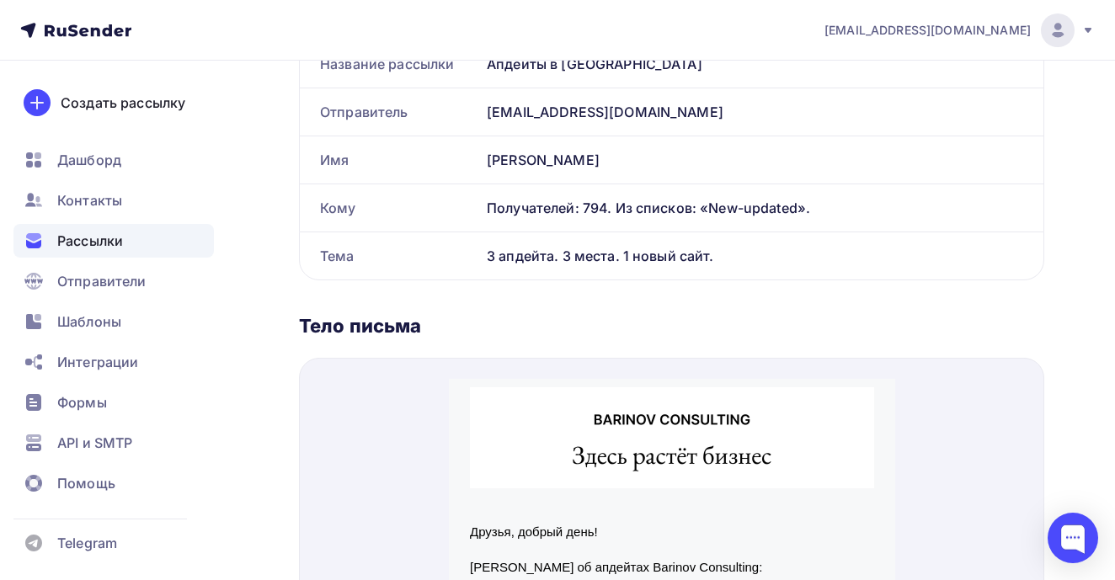
click at [488, 343] on div "Проверка данных Название рассылки Апдейты в [GEOGRAPHIC_DATA] Отправитель [EMAI…" at bounding box center [671, 393] width 745 height 848
click at [333, 342] on div "Проверка данных Название рассылки Апдейты в [GEOGRAPHIC_DATA] Отправитель [EMAI…" at bounding box center [671, 393] width 745 height 848
click at [340, 341] on div "Проверка данных Название рассылки Апдейты в [GEOGRAPHIC_DATA] Отправитель [EMAI…" at bounding box center [671, 393] width 745 height 848
click at [328, 342] on div "Проверка данных Название рассылки Апдейты в [GEOGRAPHIC_DATA] Отправитель [EMAI…" at bounding box center [671, 393] width 745 height 848
click at [338, 344] on div "Проверка данных Название рассылки Апдейты в [GEOGRAPHIC_DATA] Отправитель [EMAI…" at bounding box center [671, 393] width 745 height 848
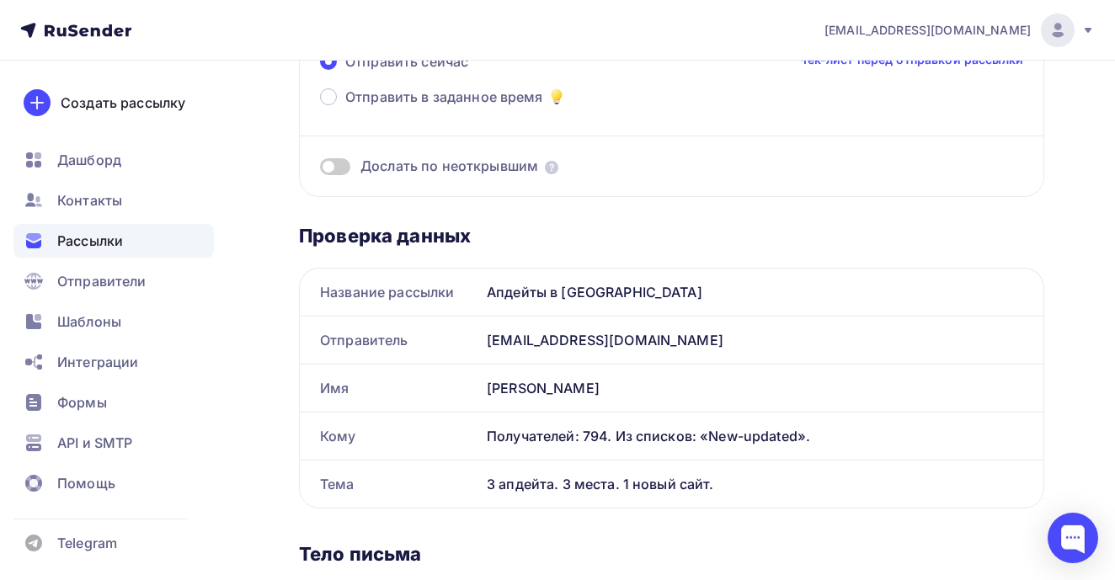
scroll to position [176, 0]
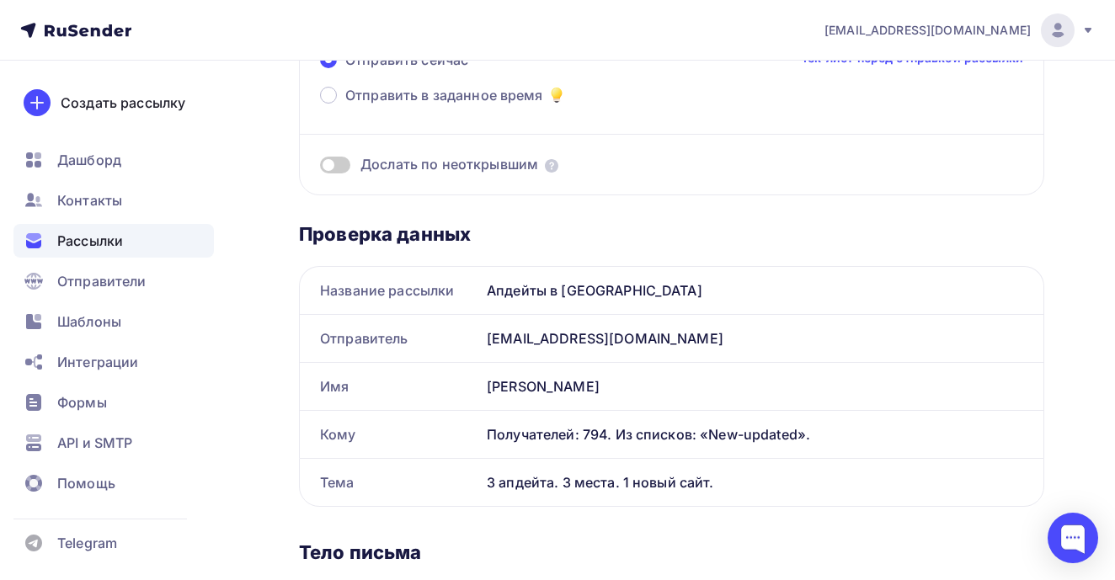
drag, startPoint x: 487, startPoint y: 484, endPoint x: 766, endPoint y: 487, distance: 279.6
click at [766, 487] on div "3 апдейта. 3 места. 1 новый сайт." at bounding box center [761, 482] width 563 height 47
copy div "3 апдейта. 3 места. 1 новый сайт."
click at [328, 169] on span at bounding box center [335, 165] width 30 height 17
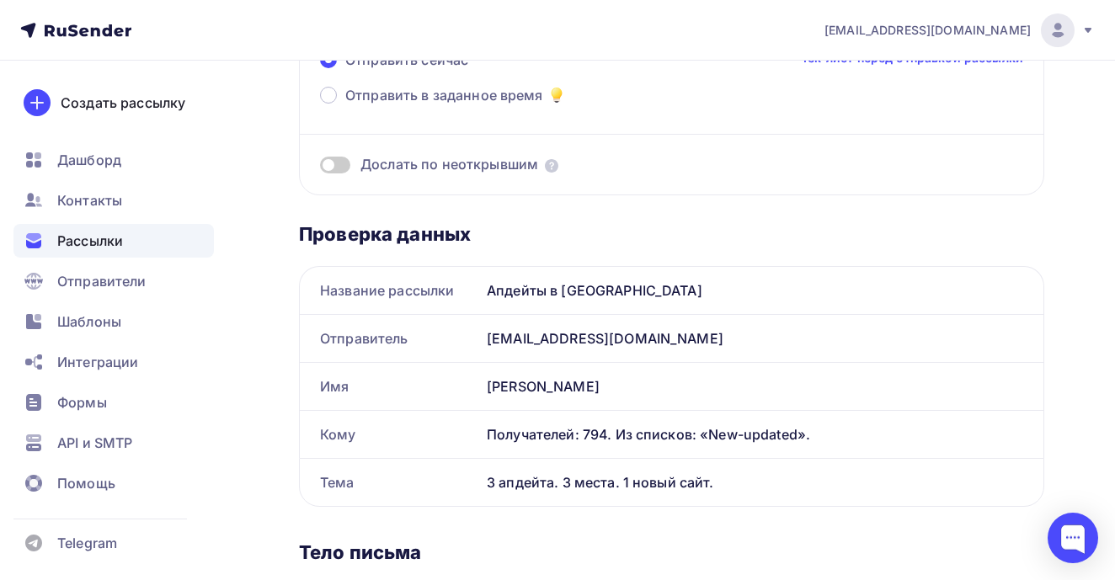
click at [320, 168] on input "checkbox" at bounding box center [320, 168] width 0 height 0
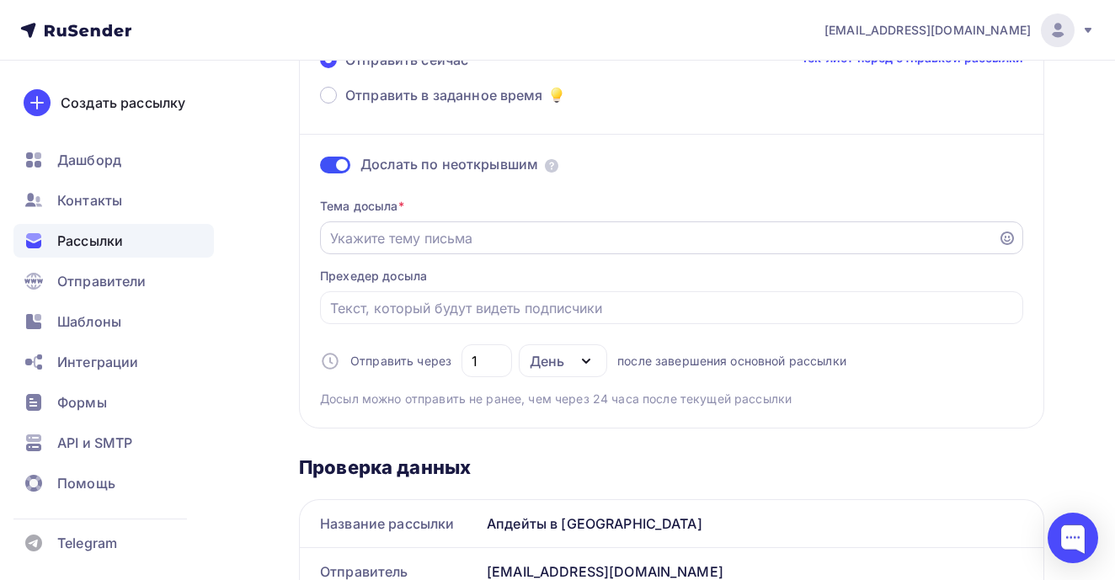
click at [383, 241] on input "Отправить в заданное время" at bounding box center [659, 238] width 659 height 20
paste input "3 апдейта. 3 места. 1 новый сайт."
type input "3 апдейта. 3 места. 1 новый сайт."
click at [449, 428] on div "Отправить сейчас Чек-лист перед отправкой рассылки Отправить в заданное время Д…" at bounding box center [671, 229] width 745 height 400
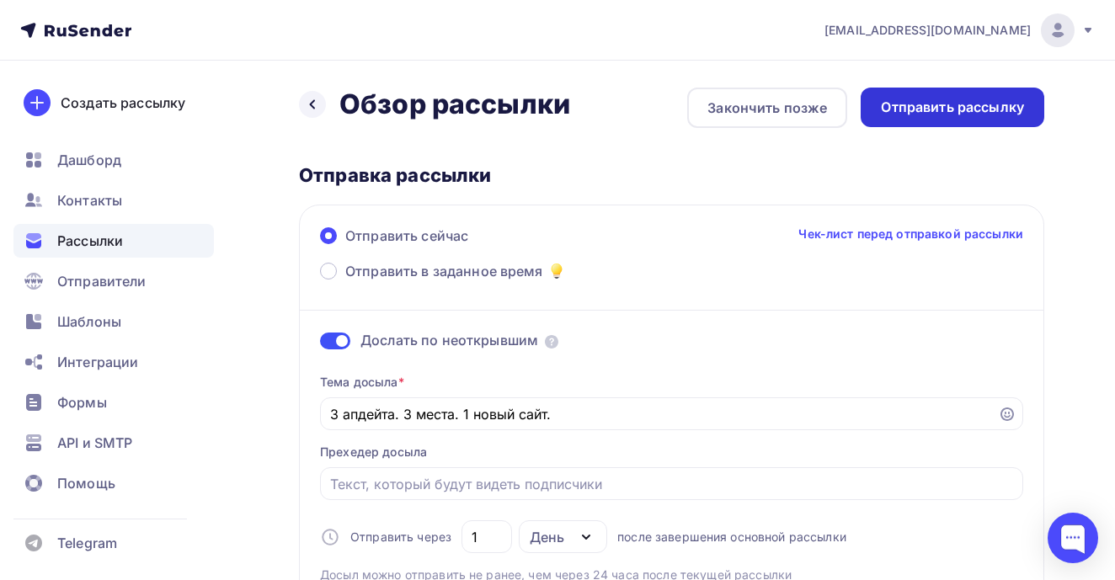
scroll to position [0, 0]
click at [952, 104] on div "Отправить рассылку" at bounding box center [952, 107] width 143 height 19
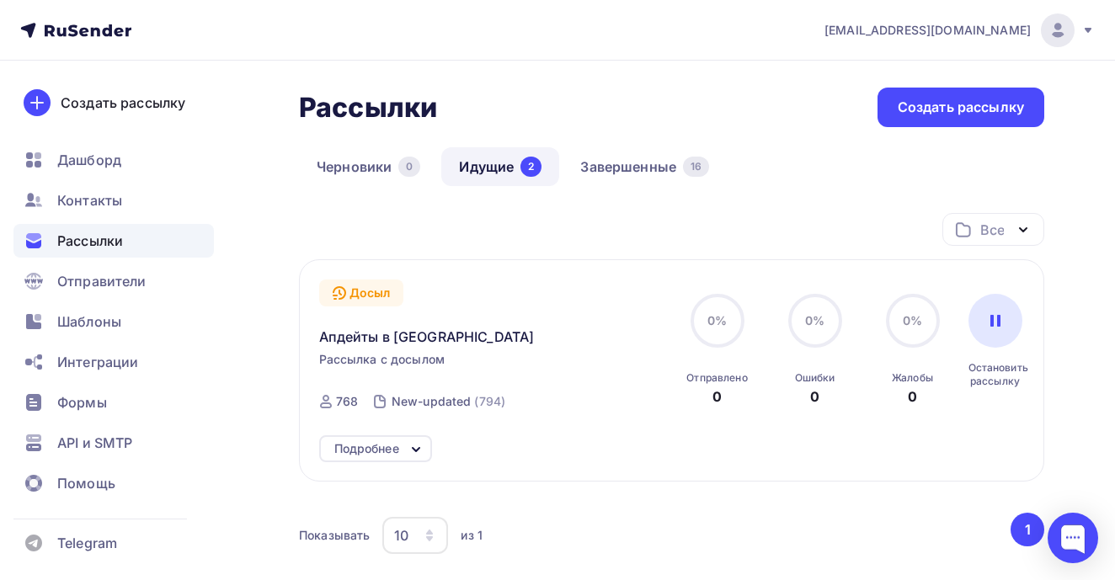
click at [150, 232] on div "Рассылки" at bounding box center [113, 241] width 200 height 34
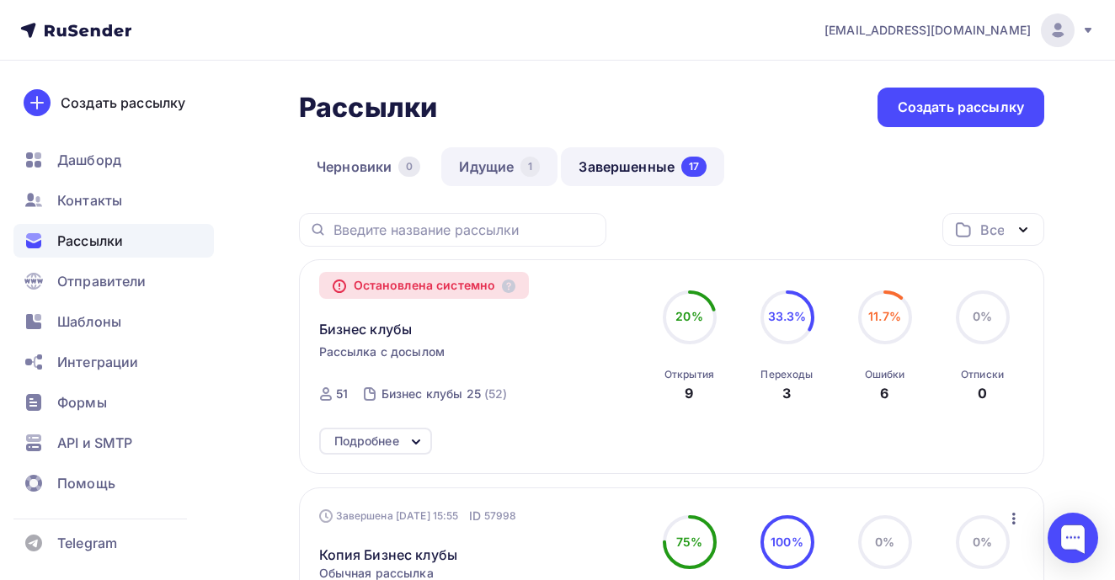
click at [485, 163] on link "Идущие 1" at bounding box center [499, 166] width 116 height 39
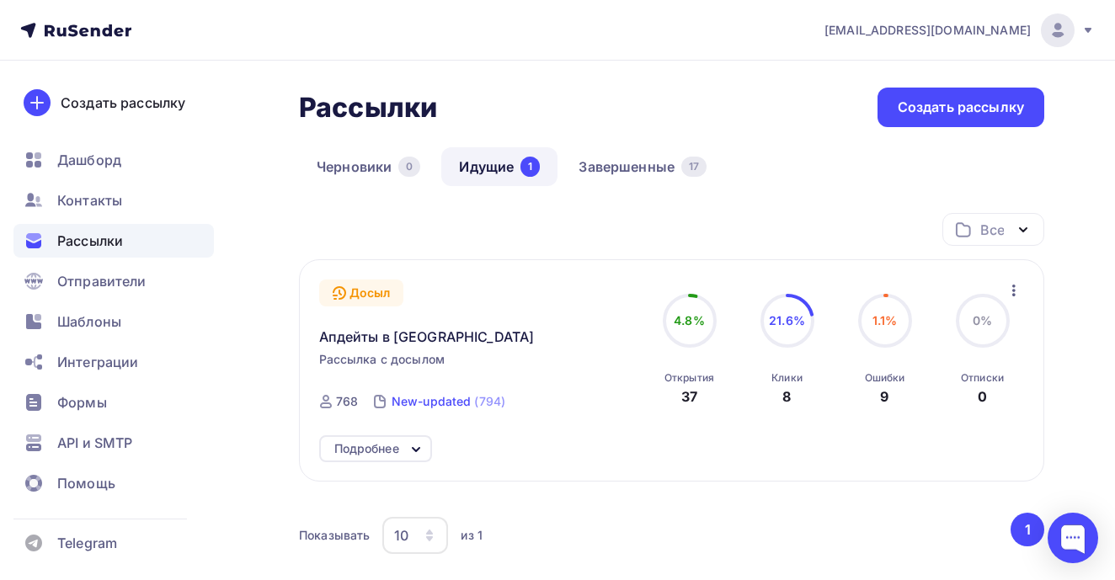
click at [413, 407] on div "New-updated" at bounding box center [432, 401] width 80 height 17
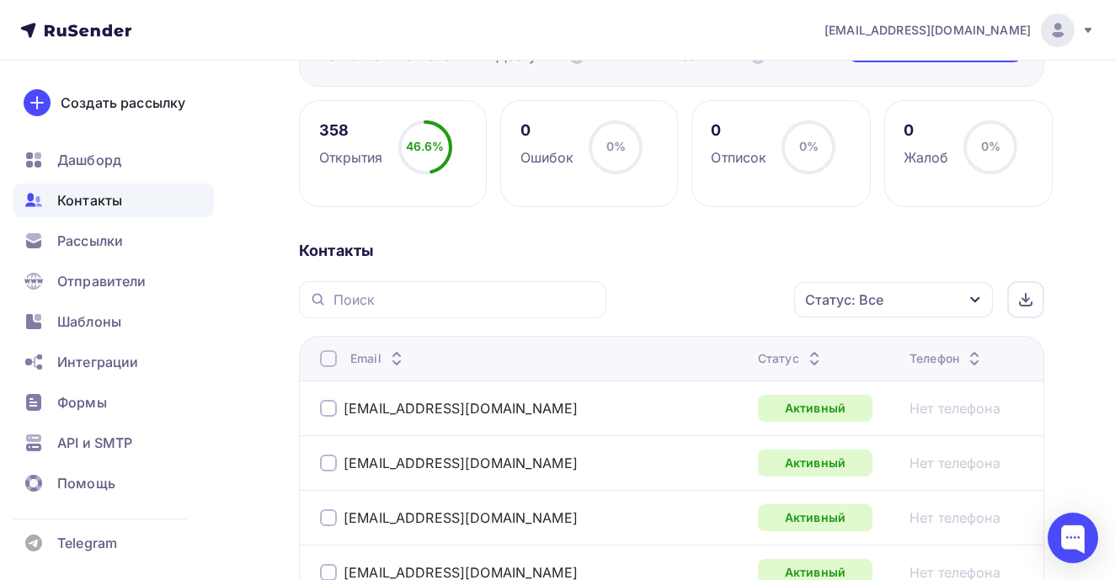
scroll to position [238, 0]
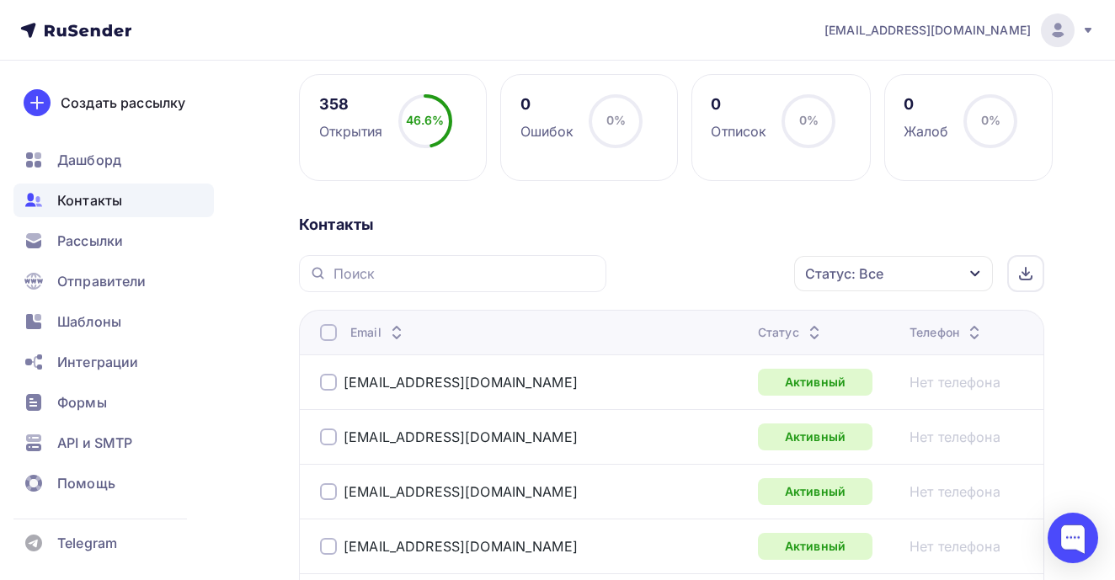
click at [804, 323] on icon at bounding box center [814, 328] width 20 height 20
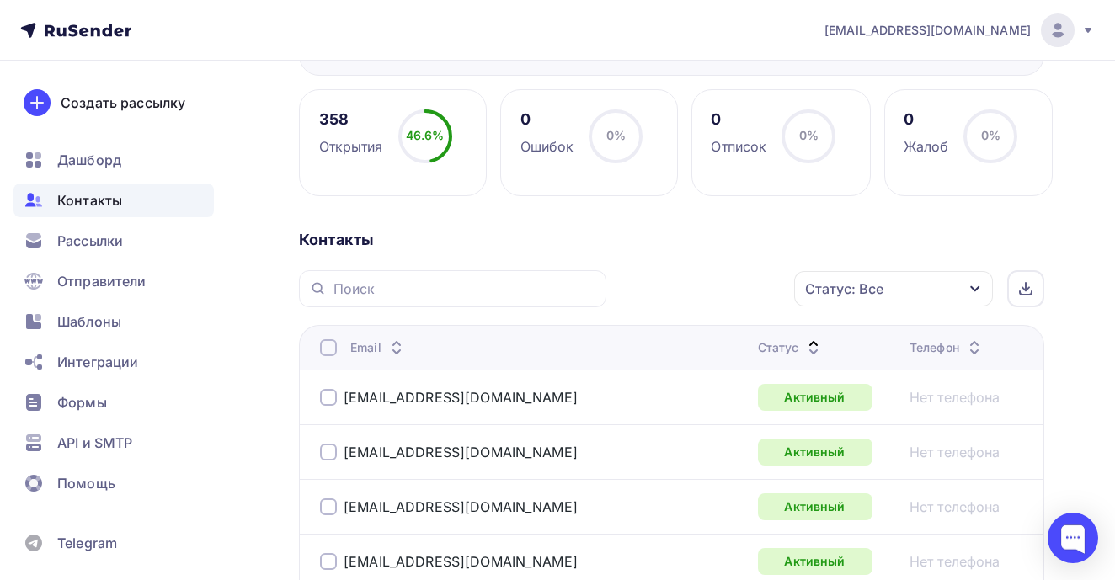
scroll to position [220, 0]
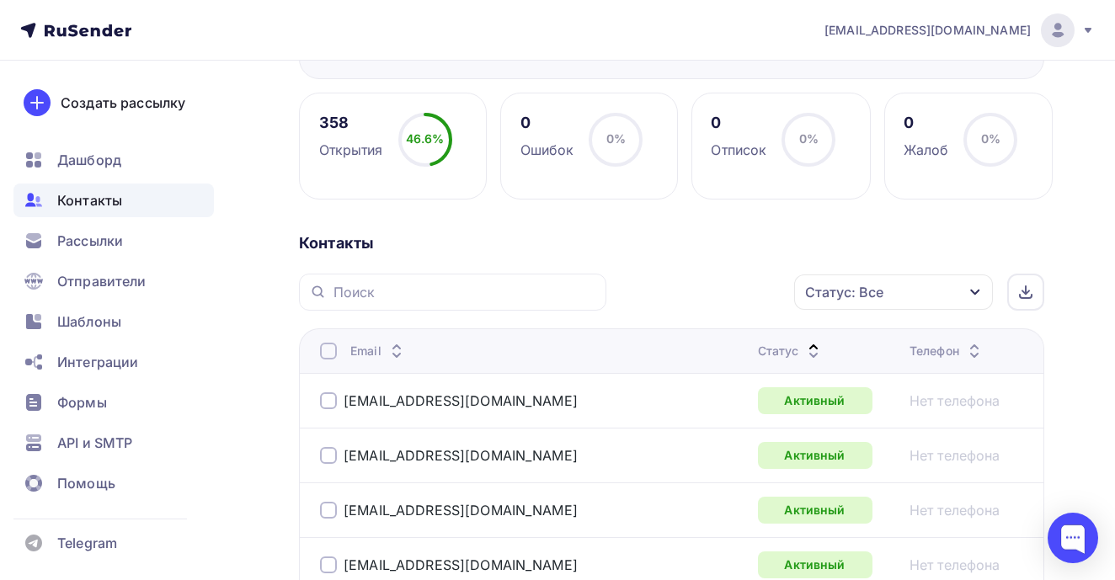
click at [803, 359] on icon at bounding box center [813, 355] width 20 height 20
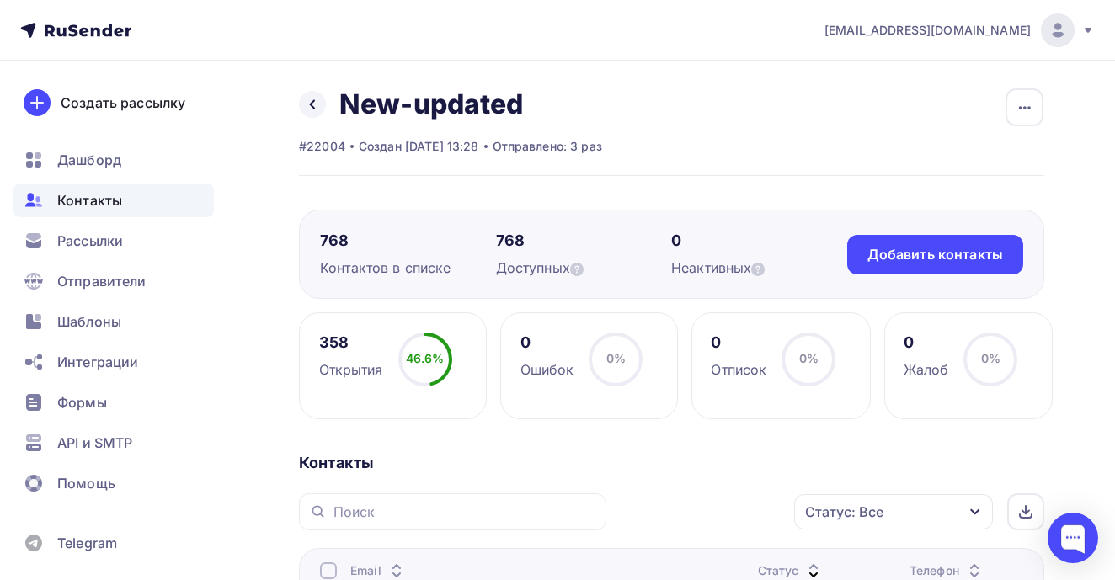
scroll to position [0, 0]
click at [317, 111] on link at bounding box center [312, 104] width 27 height 27
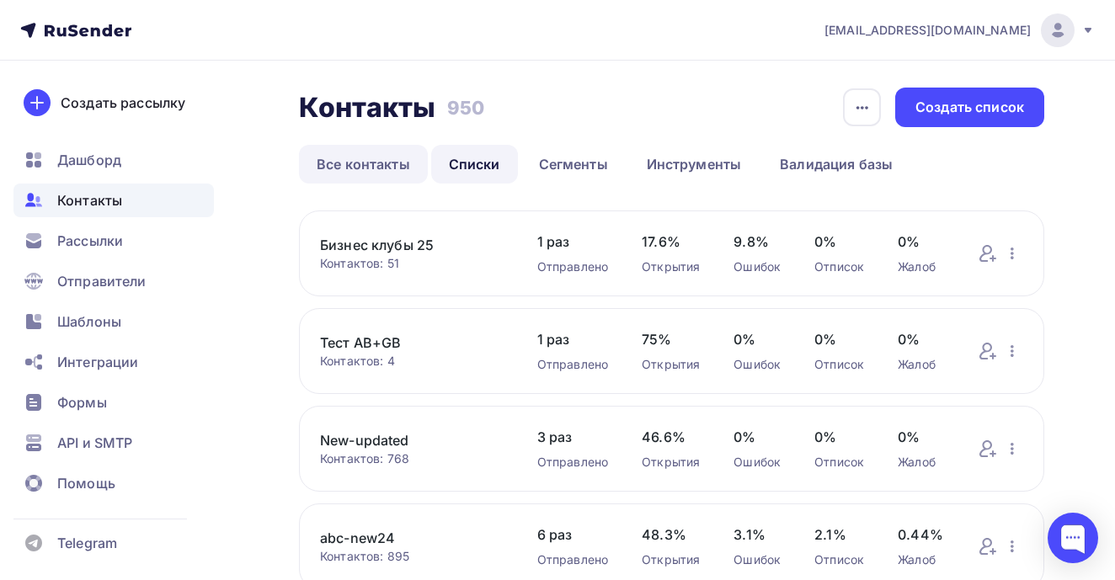
click at [339, 166] on link "Все контакты" at bounding box center [363, 164] width 129 height 39
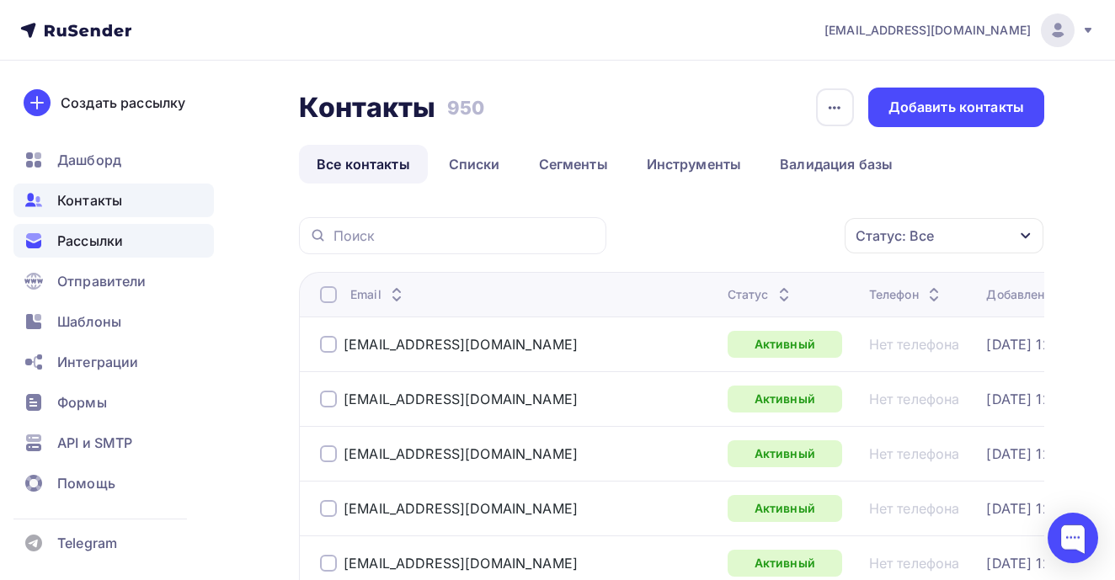
click at [87, 236] on span "Рассылки" at bounding box center [90, 241] width 66 height 20
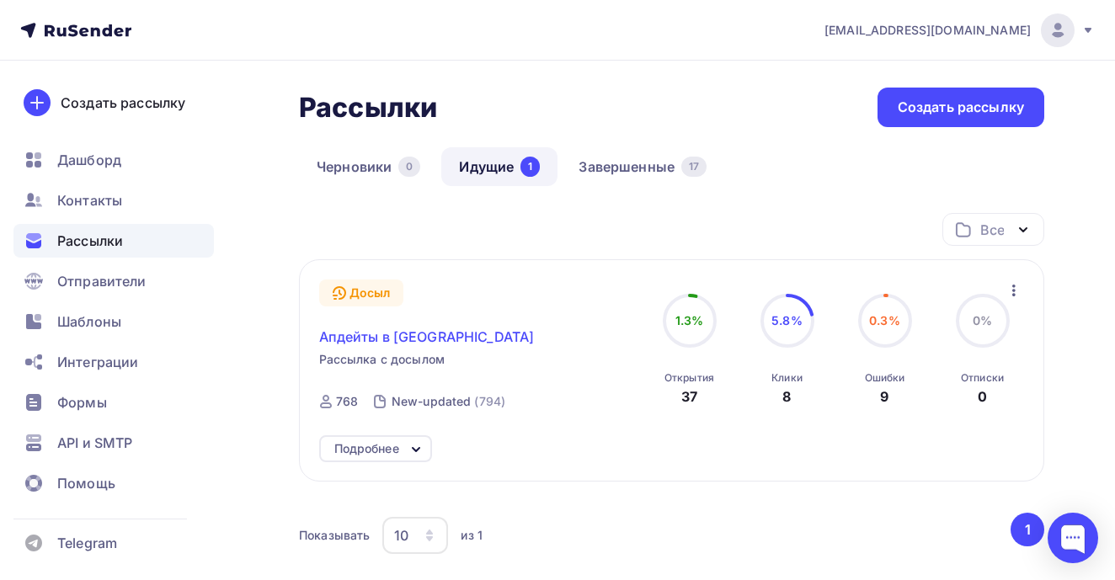
click at [438, 333] on span "Апдейты в [GEOGRAPHIC_DATA]" at bounding box center [427, 337] width 216 height 20
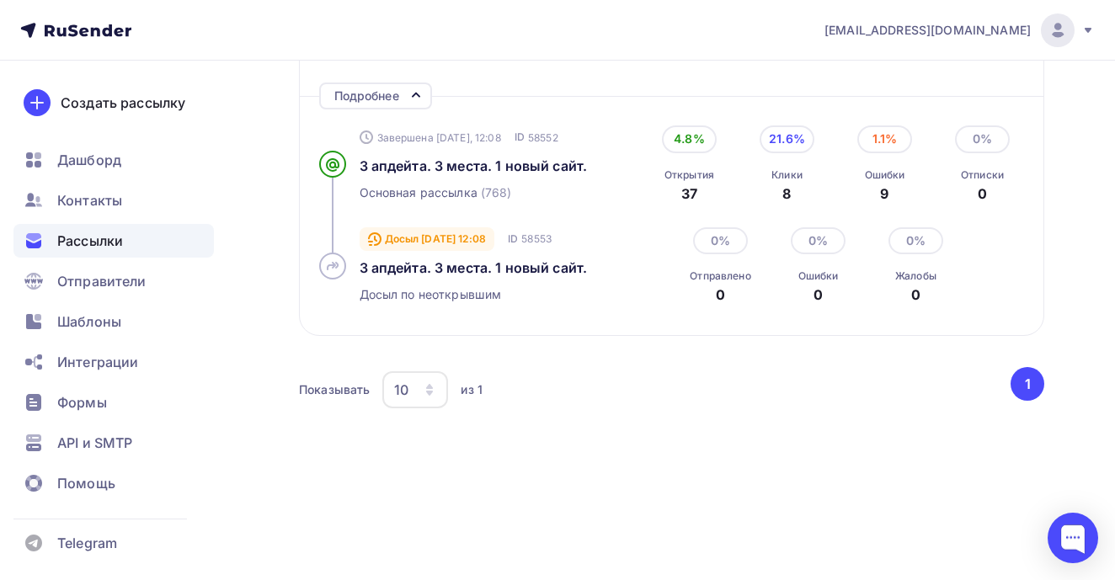
scroll to position [355, 0]
click at [78, 237] on span "Рассылки" at bounding box center [90, 241] width 66 height 20
